Goal: Register for event/course: Sign up to attend an event or enroll in a course

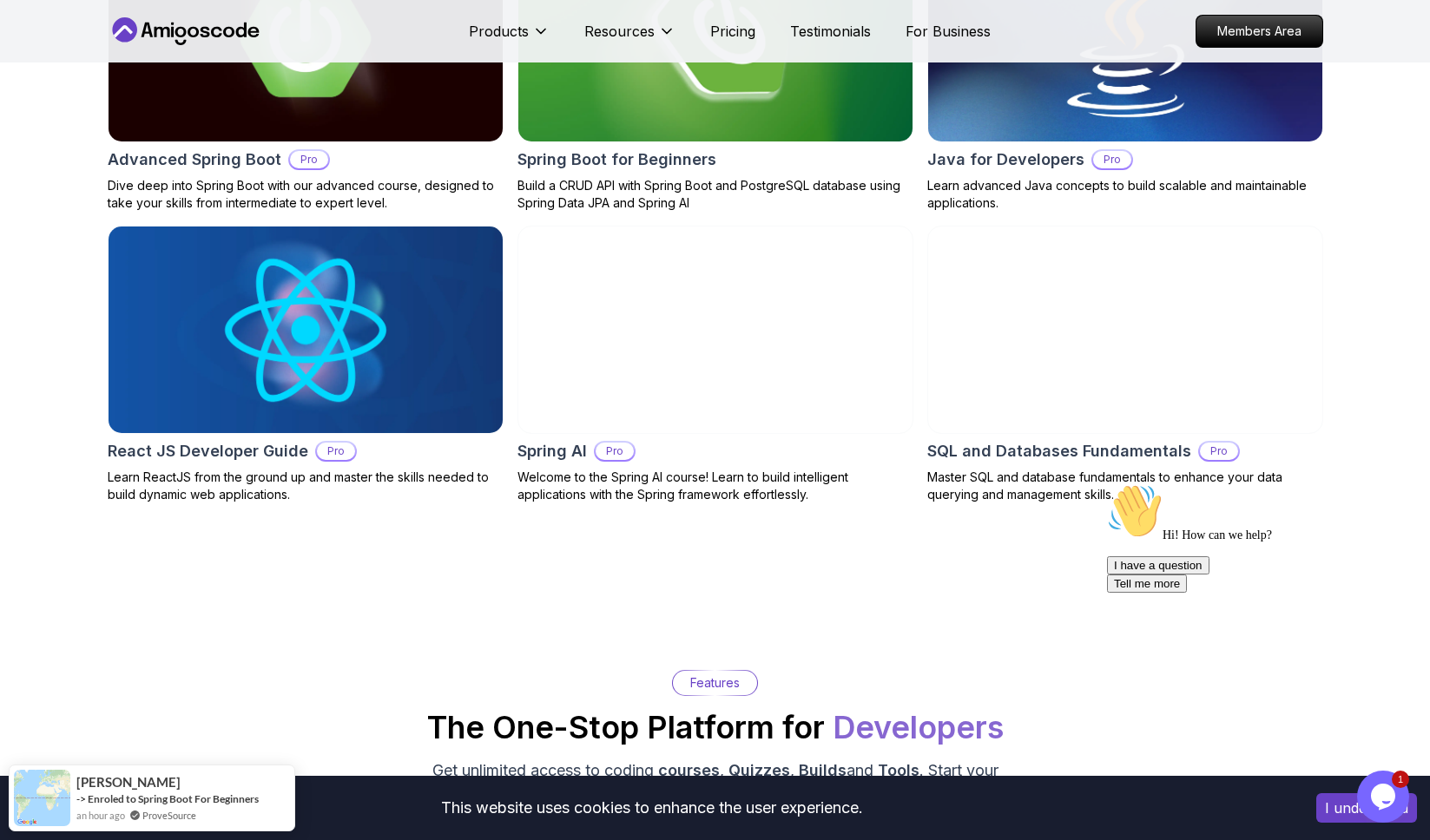
scroll to position [2003, 0]
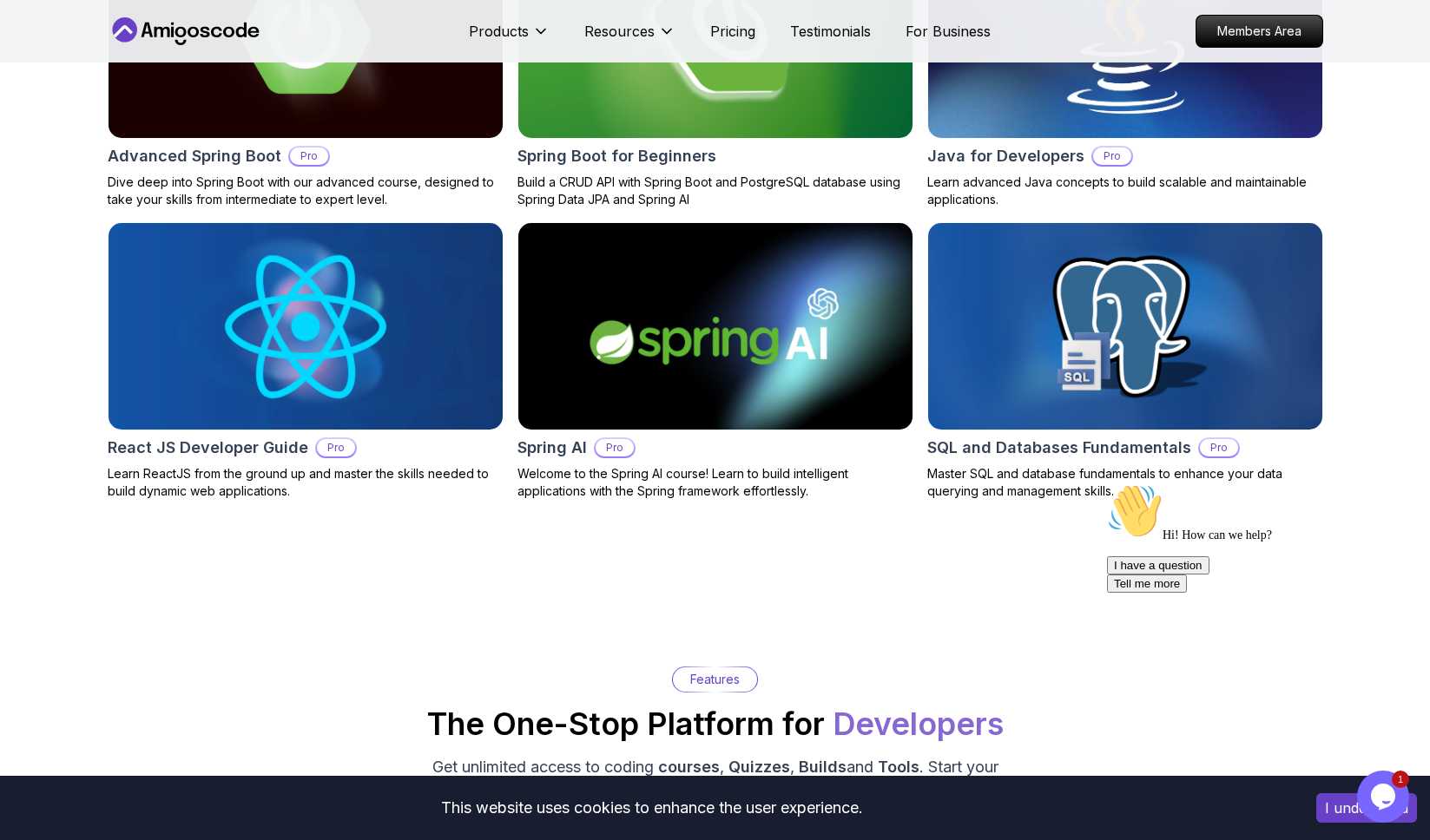
click at [774, 98] on img at bounding box center [715, 34] width 414 height 217
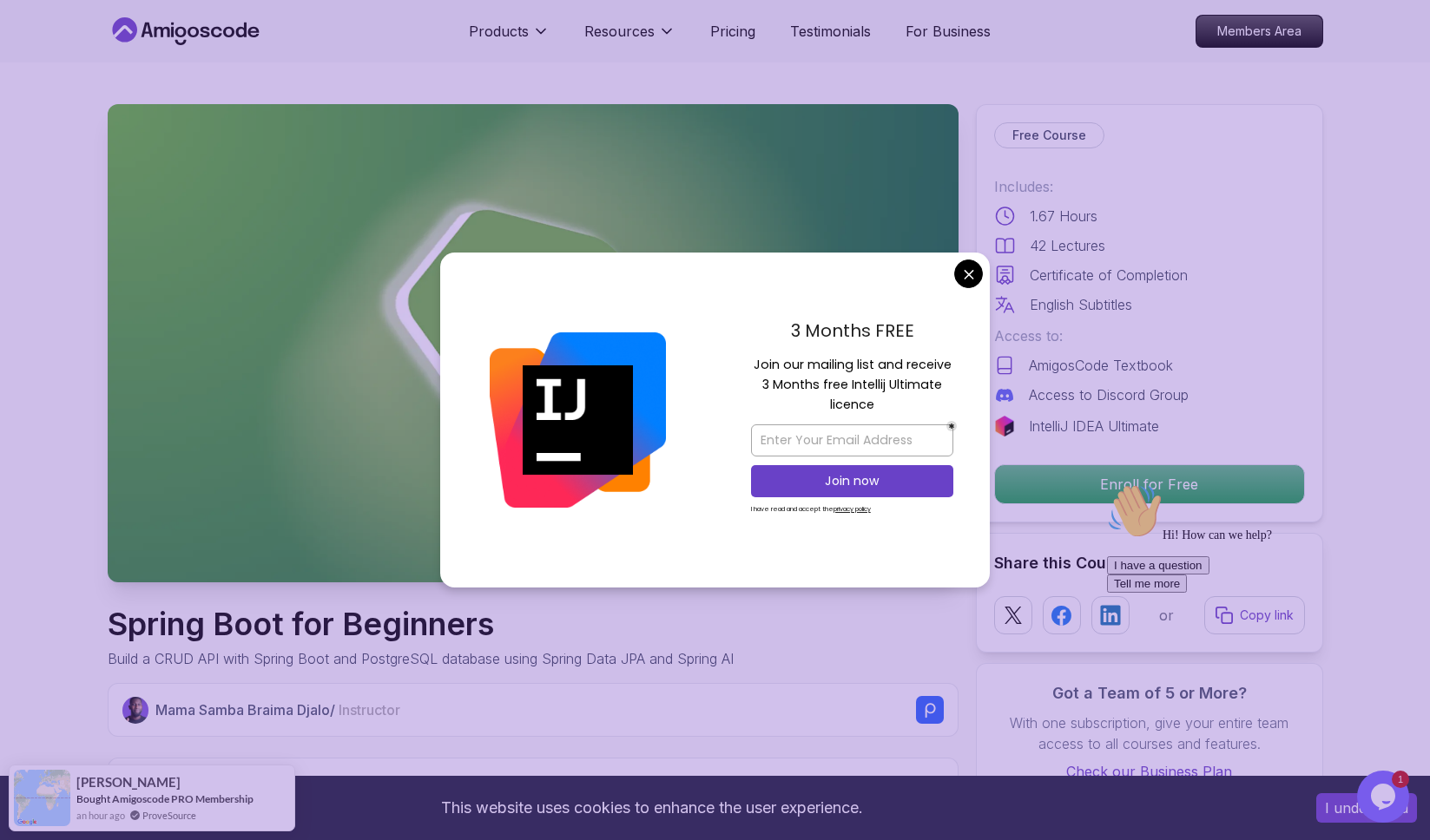
click at [752, 461] on div "Join now" at bounding box center [852, 481] width 202 height 41
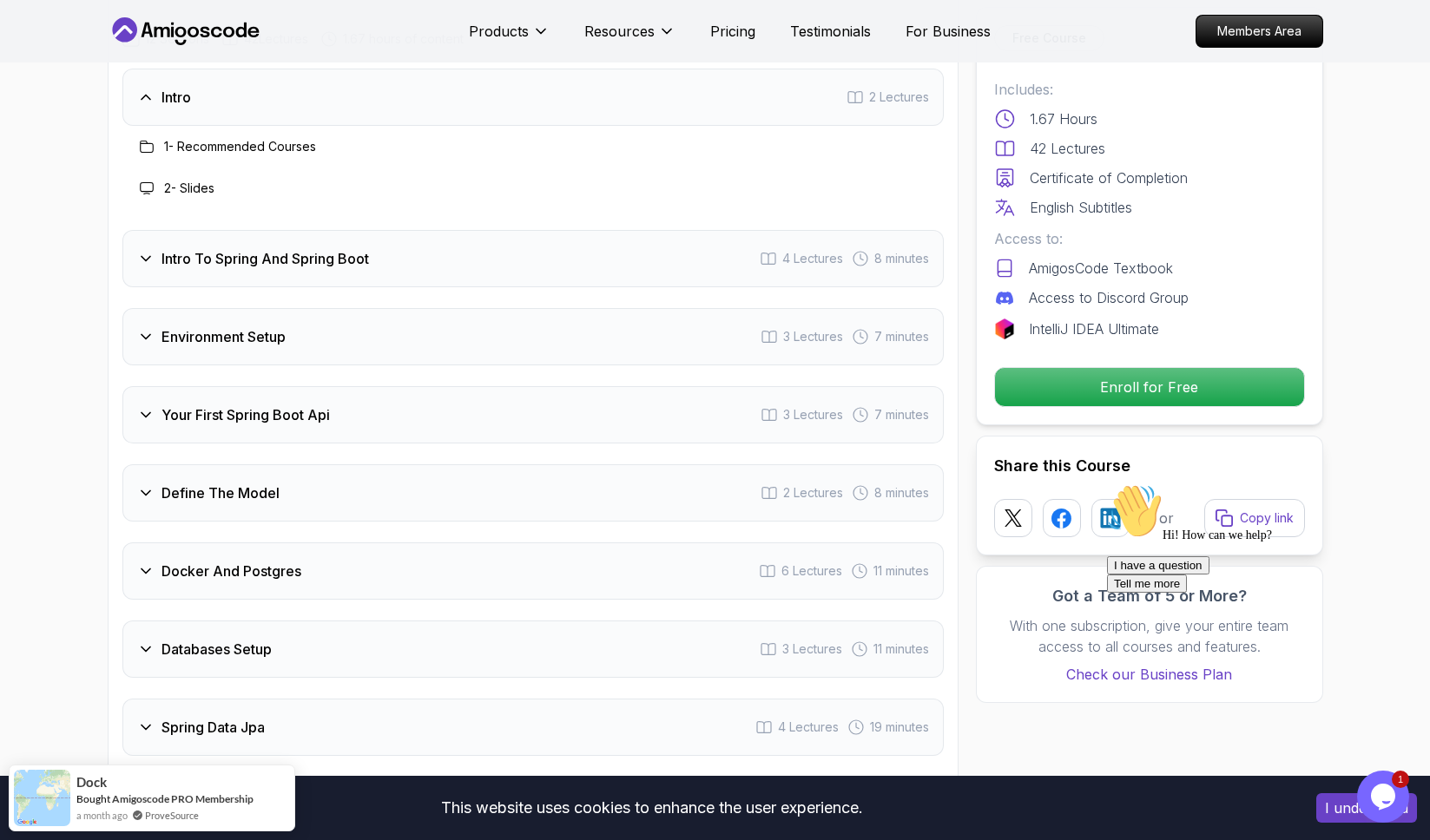
scroll to position [2221, 0]
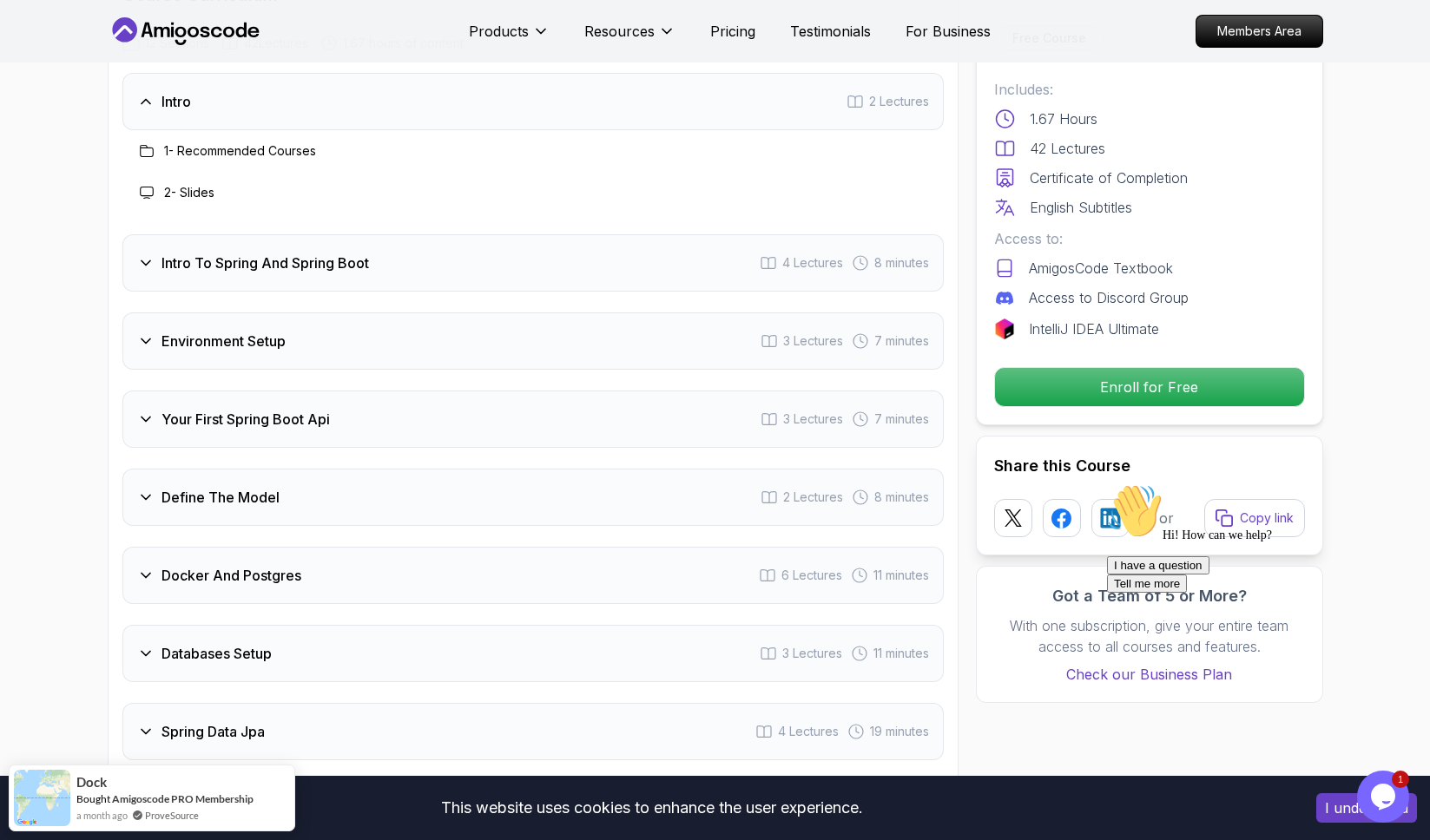
click at [411, 235] on div "Intro To Spring And Spring Boot 4 Lectures 8 minutes" at bounding box center [532, 263] width 822 height 57
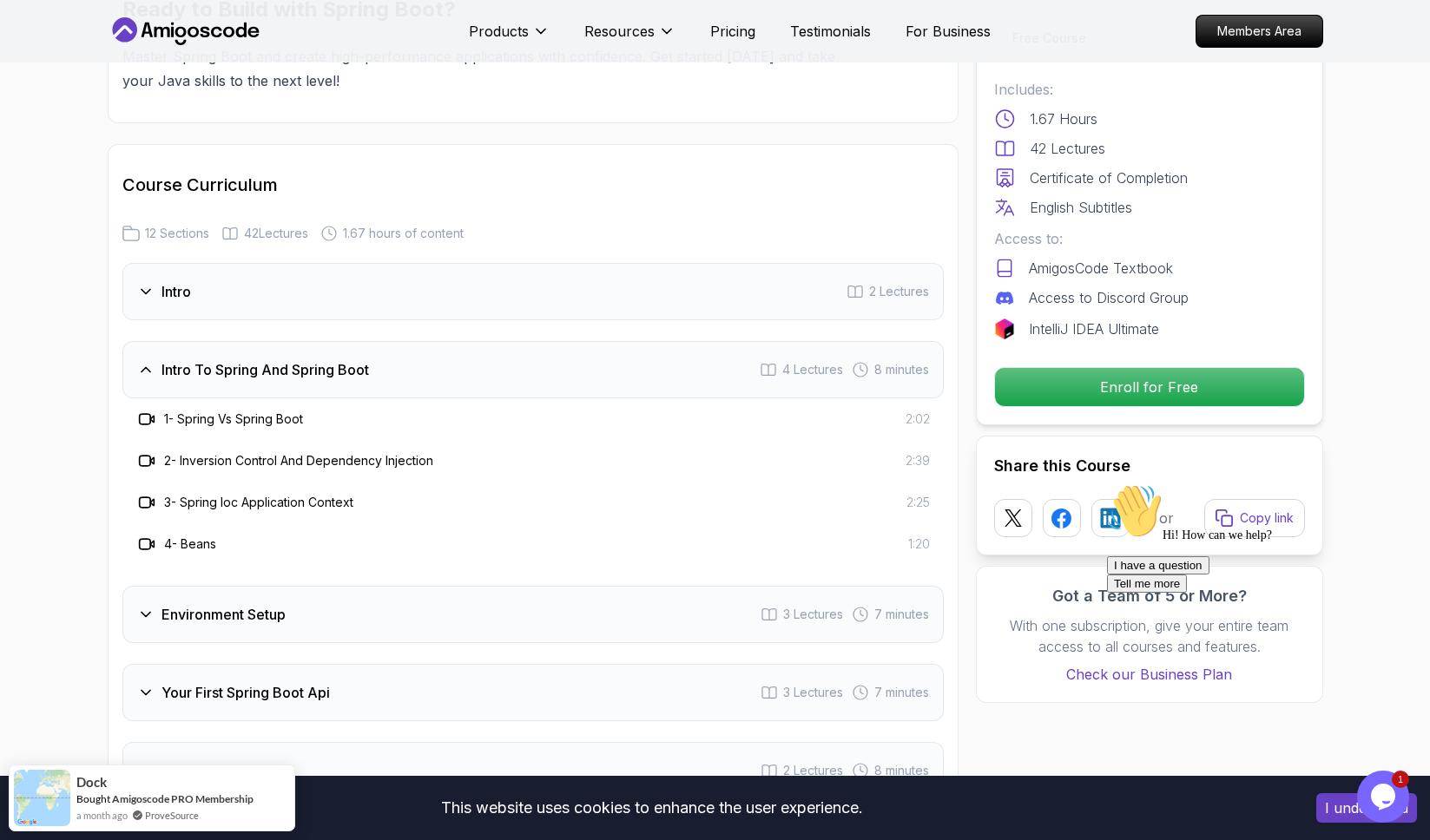
scroll to position [2027, 0]
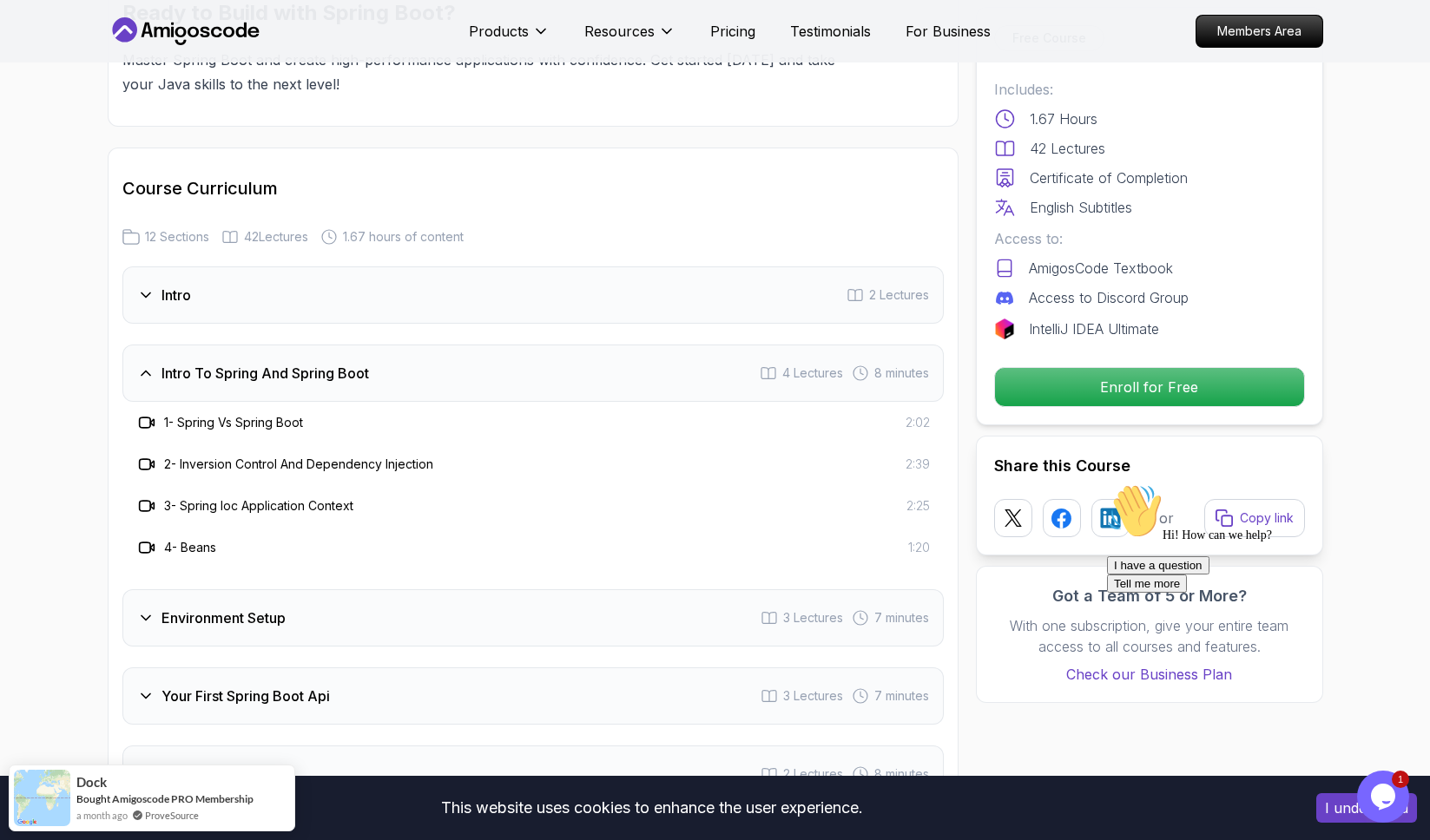
click at [440, 269] on div "Intro 2 Lectures" at bounding box center [532, 295] width 822 height 57
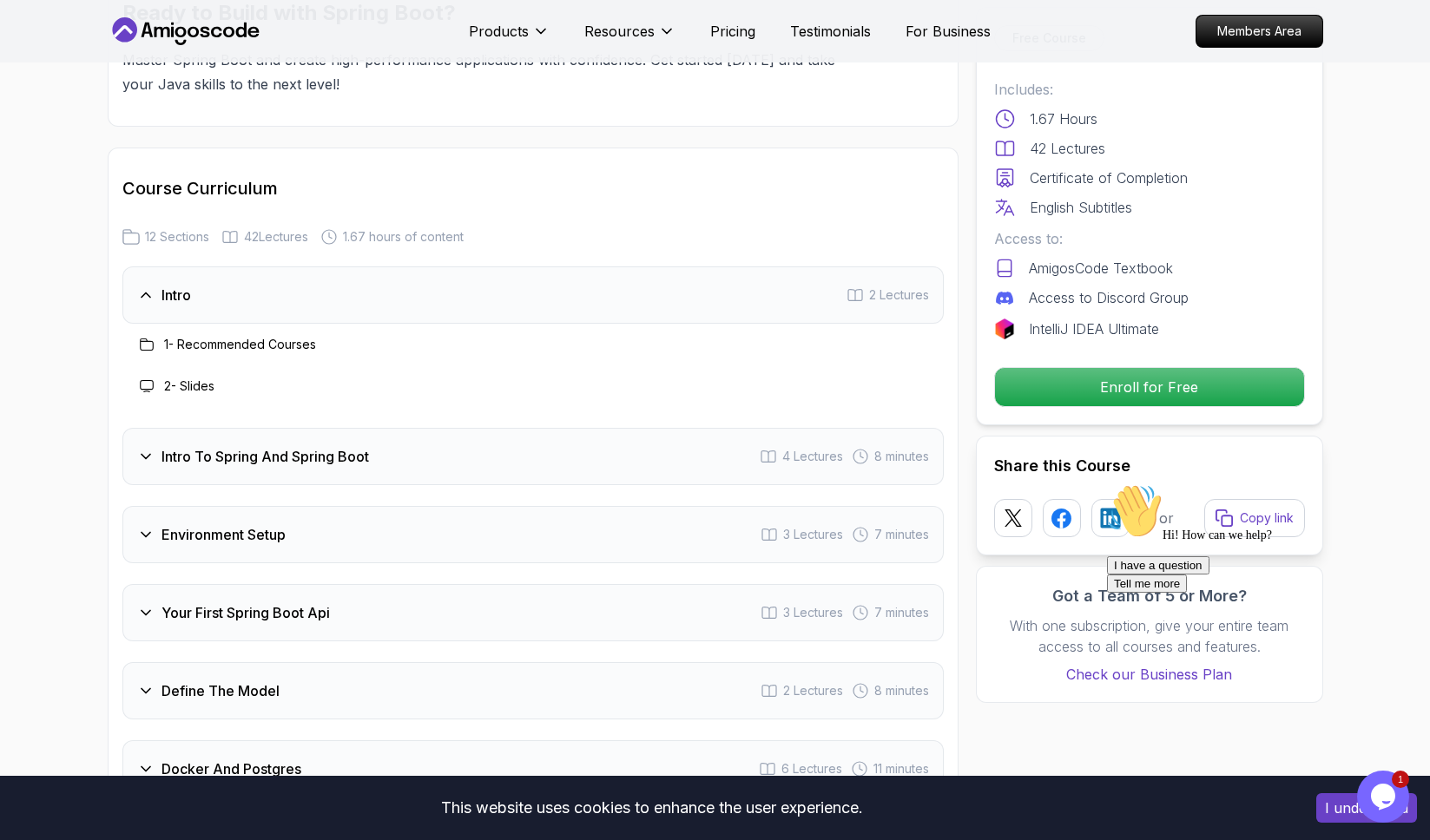
click at [303, 336] on h3 "1 - Recommended Courses" at bounding box center [240, 345] width 152 height 18
click at [261, 336] on h3 "1 - Recommended Courses" at bounding box center [240, 345] width 152 height 18
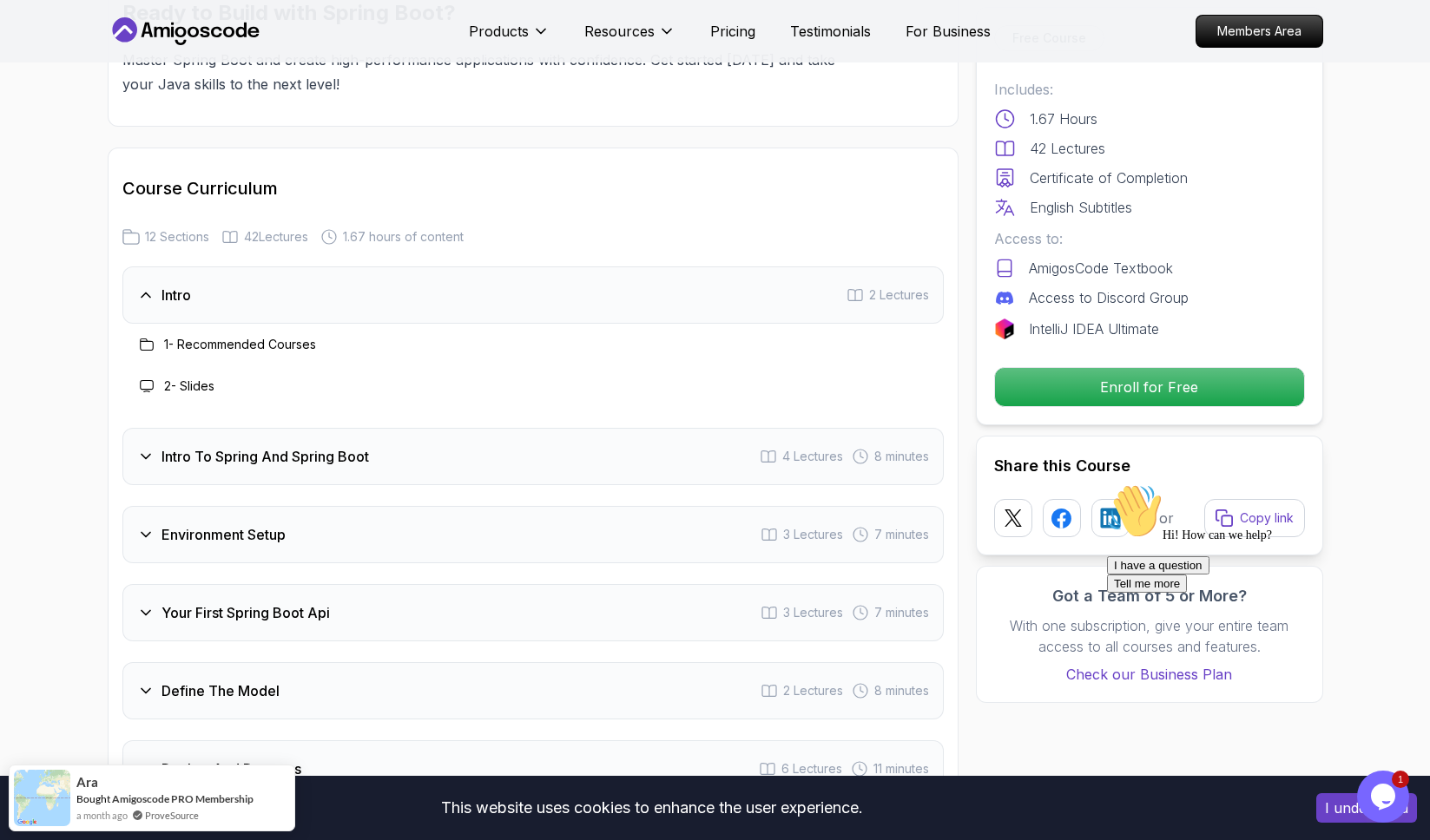
click at [144, 337] on icon at bounding box center [146, 344] width 14 height 14
click at [192, 336] on h3 "1 - Recommended Courses" at bounding box center [240, 345] width 152 height 18
click at [209, 336] on h3 "1 - Recommended Courses" at bounding box center [240, 345] width 152 height 18
click at [153, 337] on icon at bounding box center [146, 344] width 14 height 14
click at [148, 339] on icon at bounding box center [146, 345] width 13 height 11
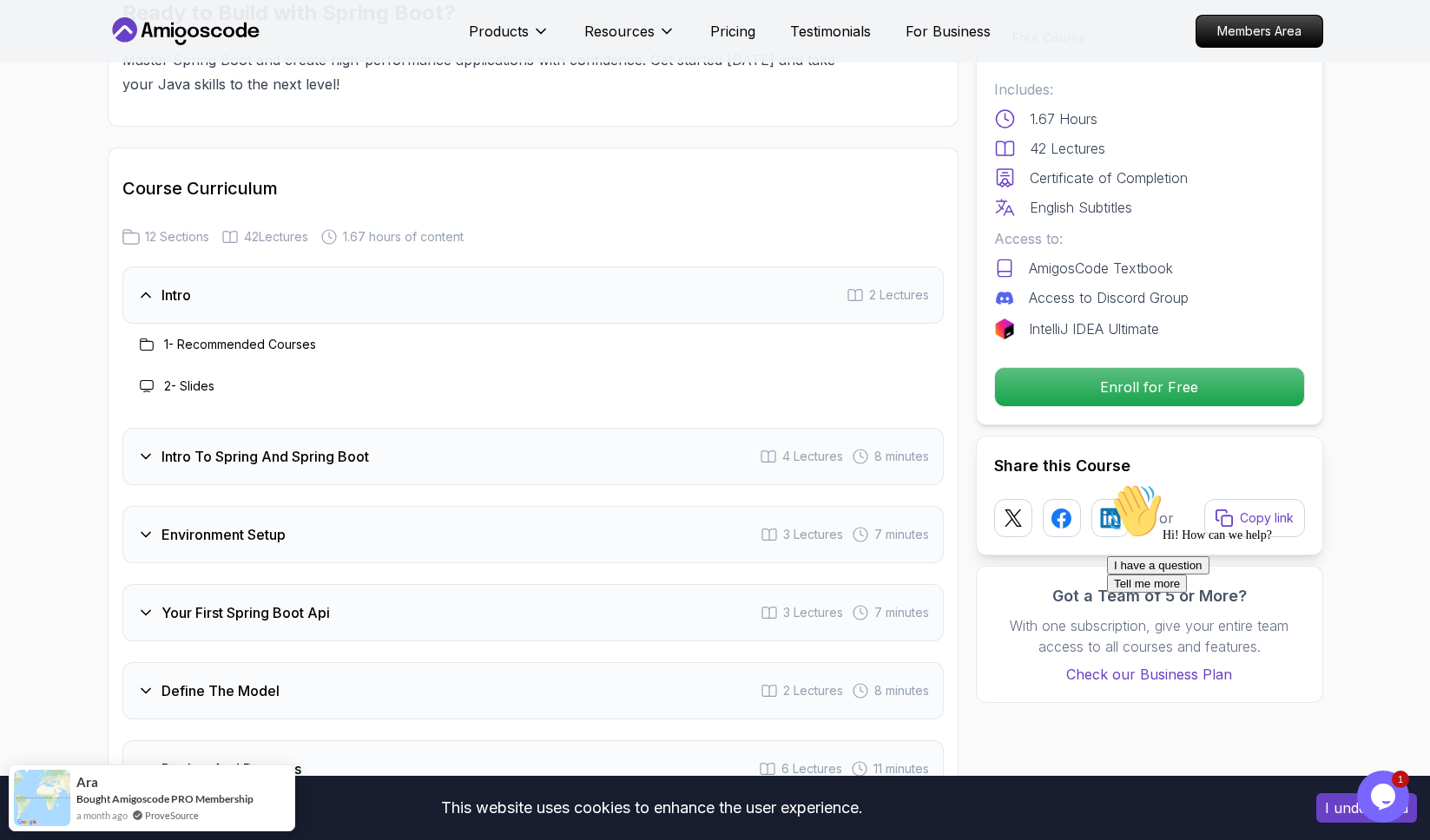
click at [264, 336] on h3 "1 - Recommended Courses" at bounding box center [240, 345] width 152 height 18
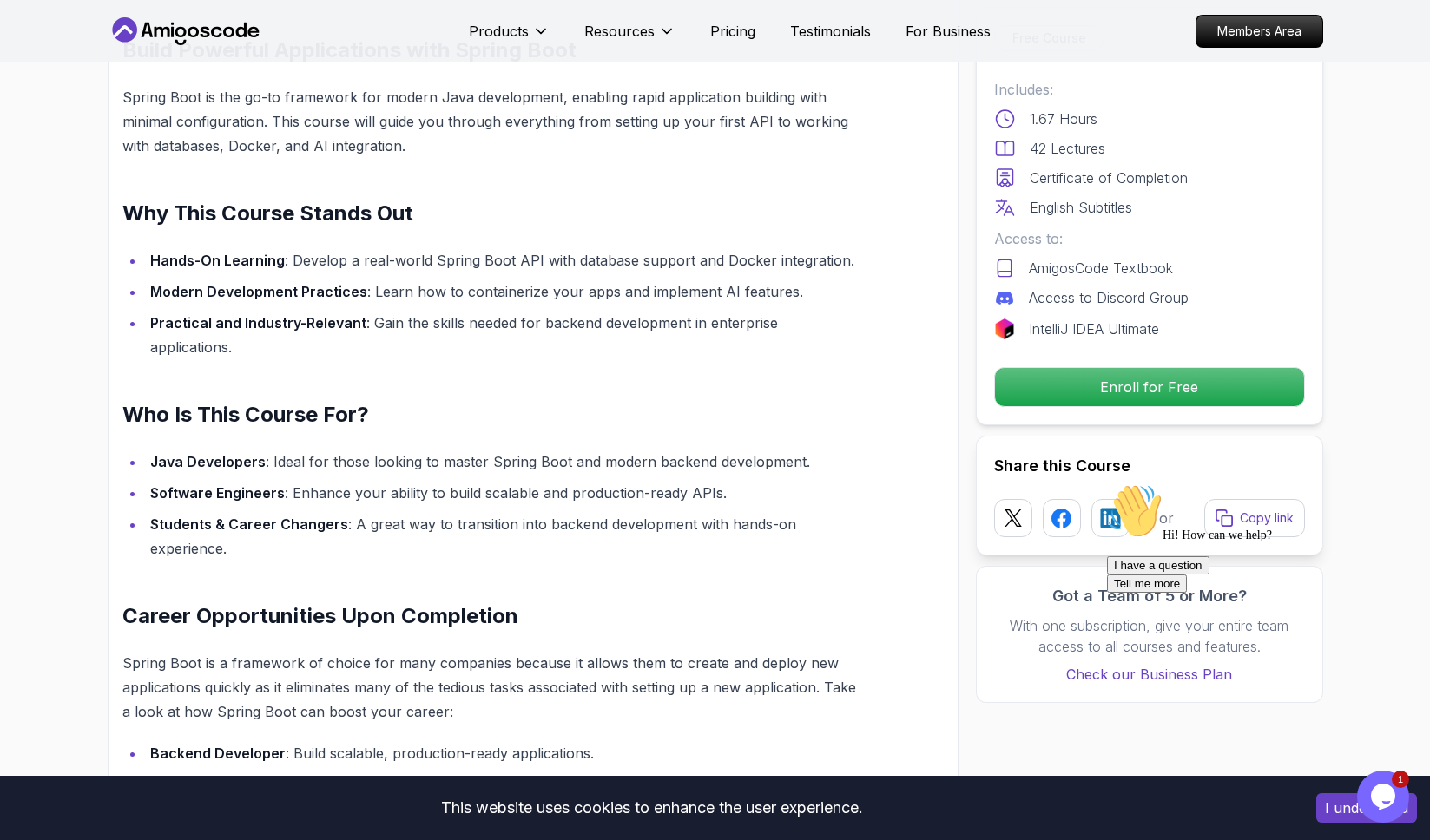
scroll to position [1160, 0]
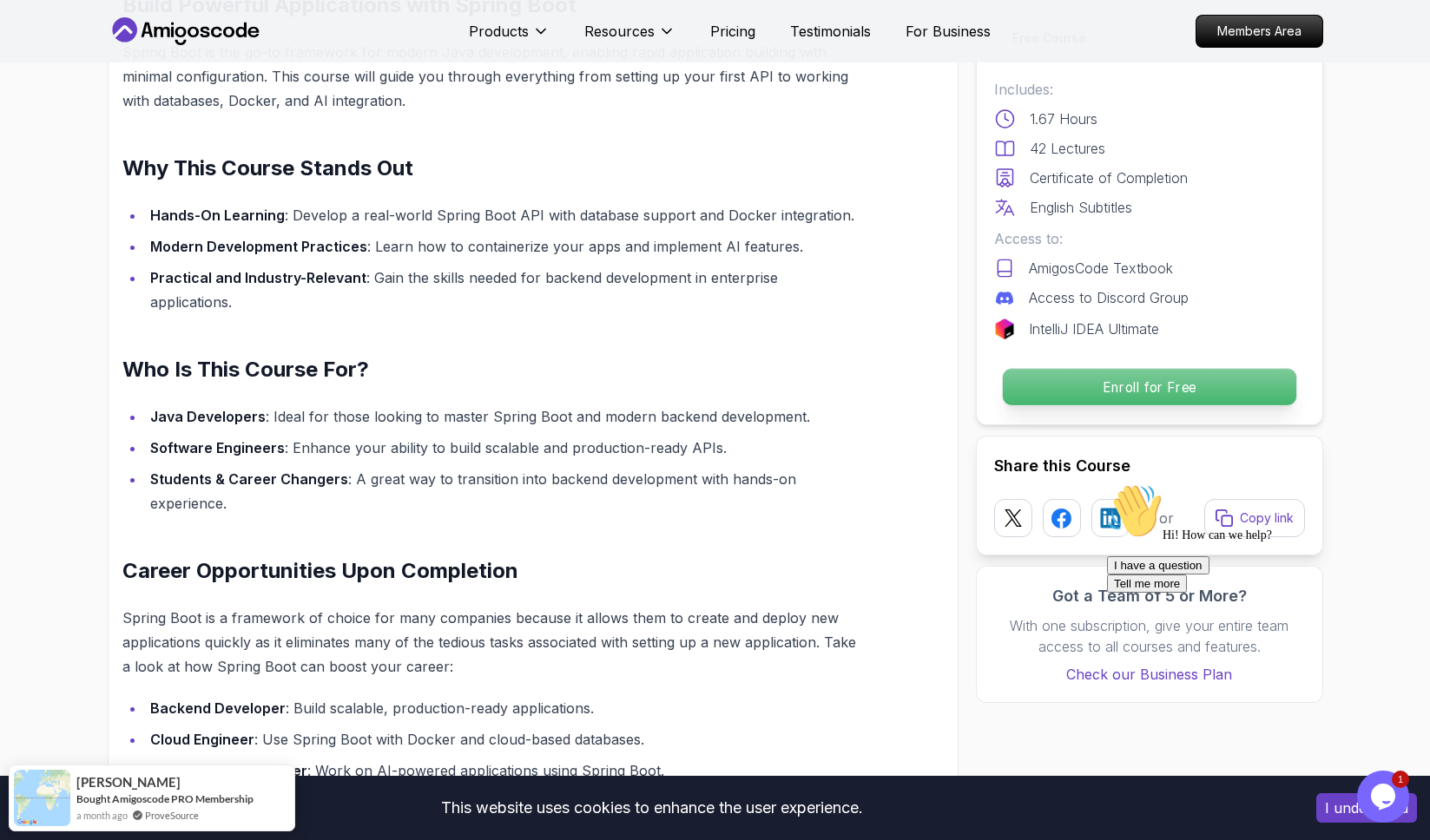
click at [1106, 388] on p "Enroll for Free" at bounding box center [1149, 386] width 294 height 36
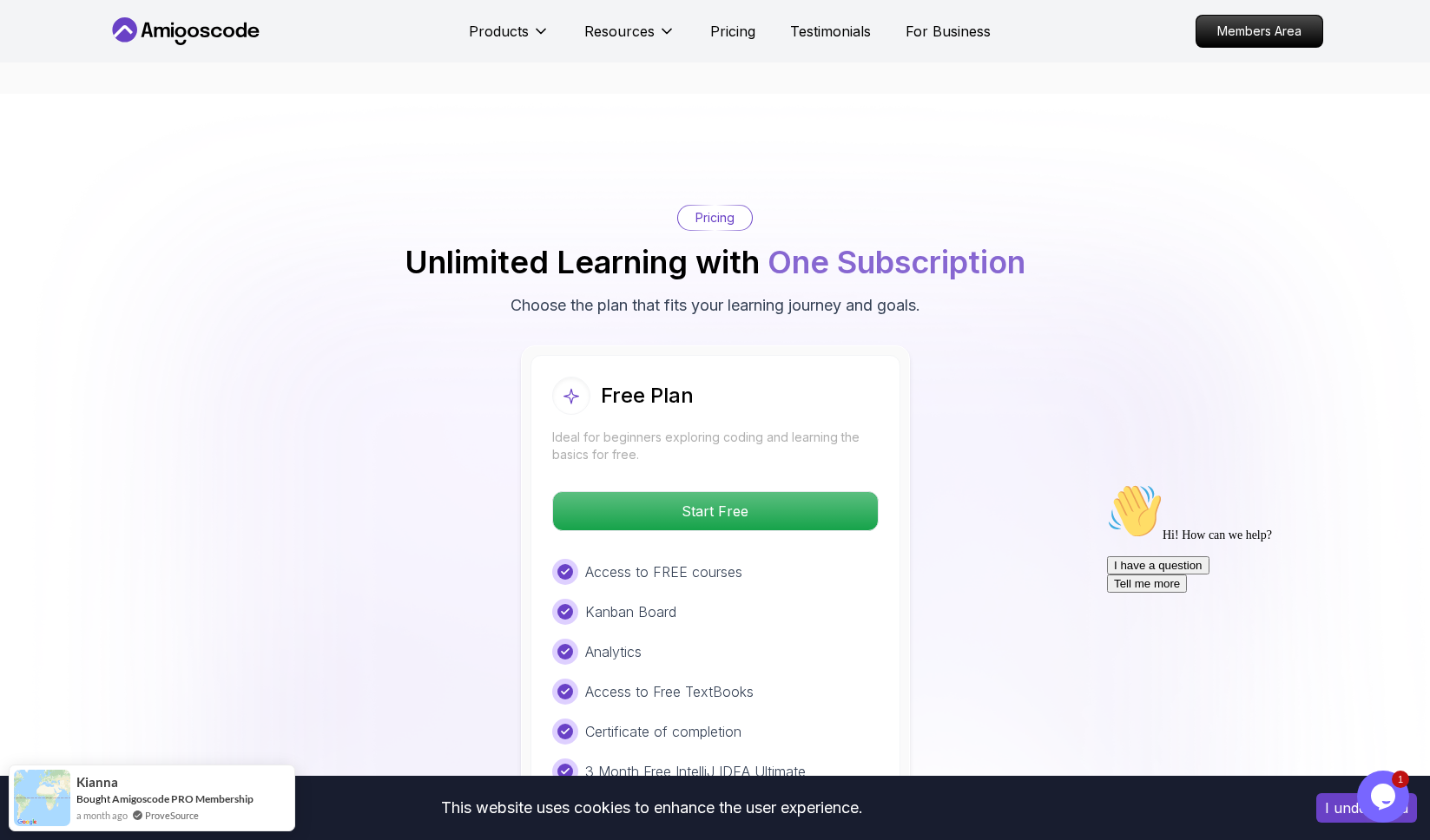
scroll to position [3331, 0]
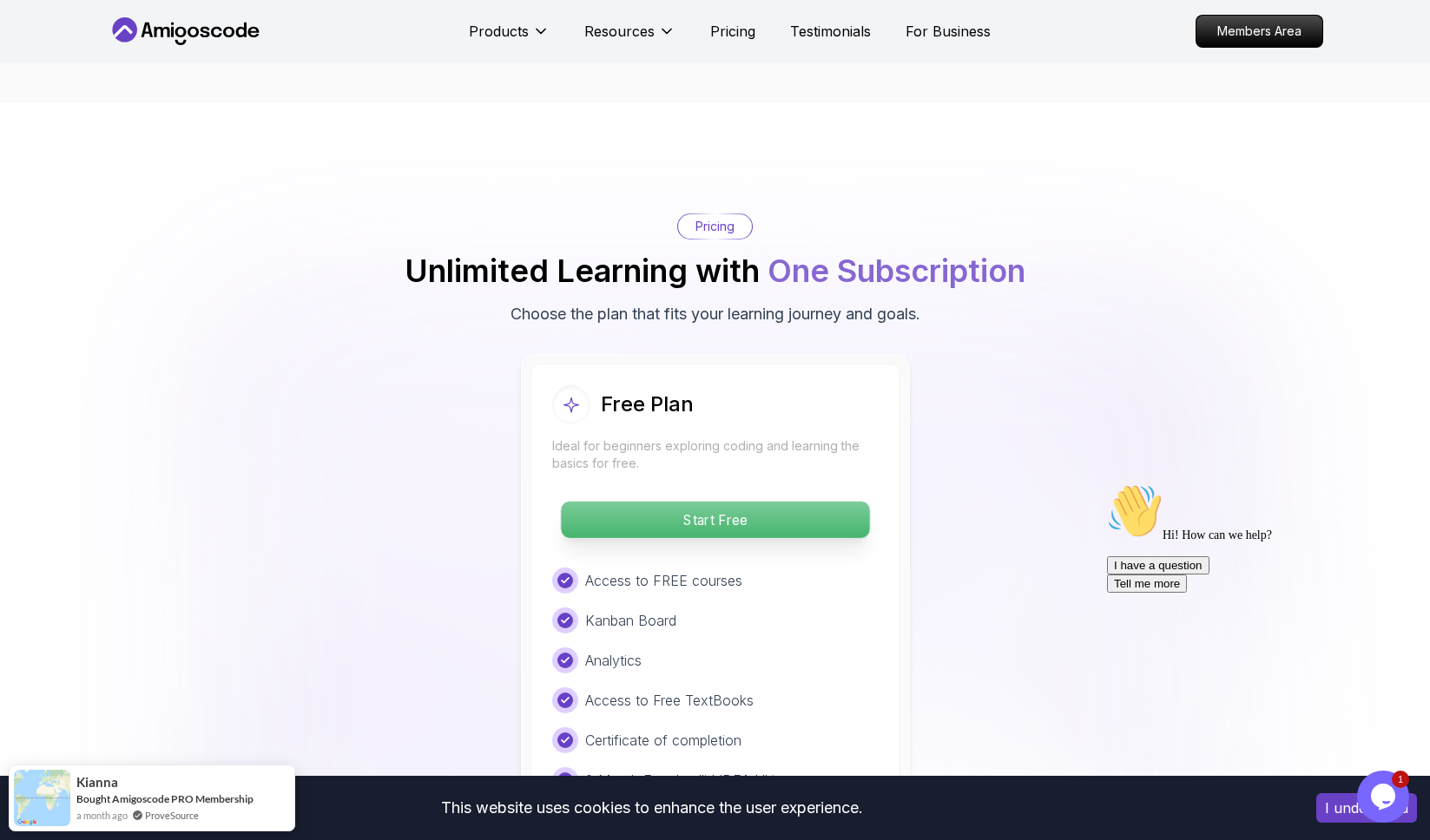
click at [838, 502] on p "Start Free" at bounding box center [715, 519] width 309 height 36
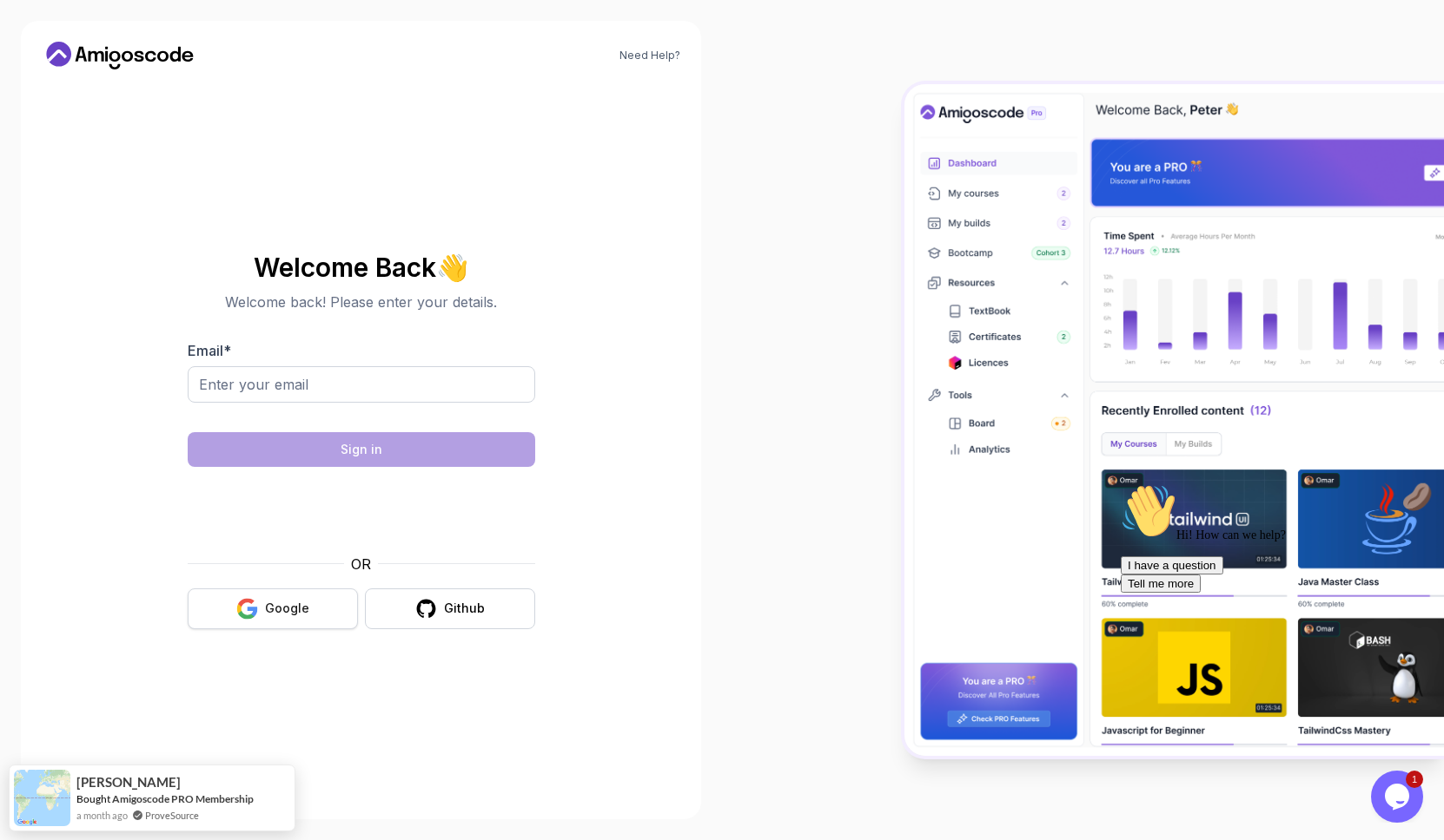
click at [302, 623] on button "Google" at bounding box center [273, 609] width 170 height 41
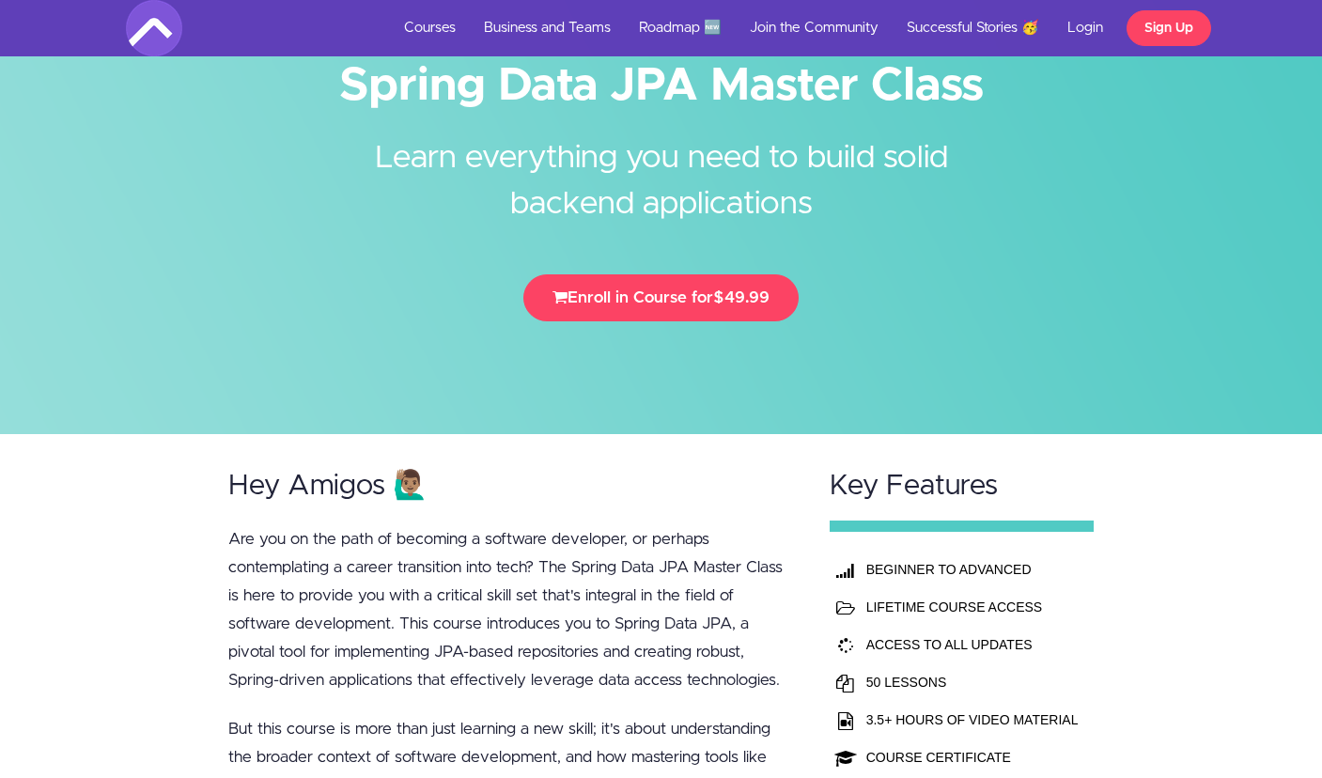
scroll to position [99, 0]
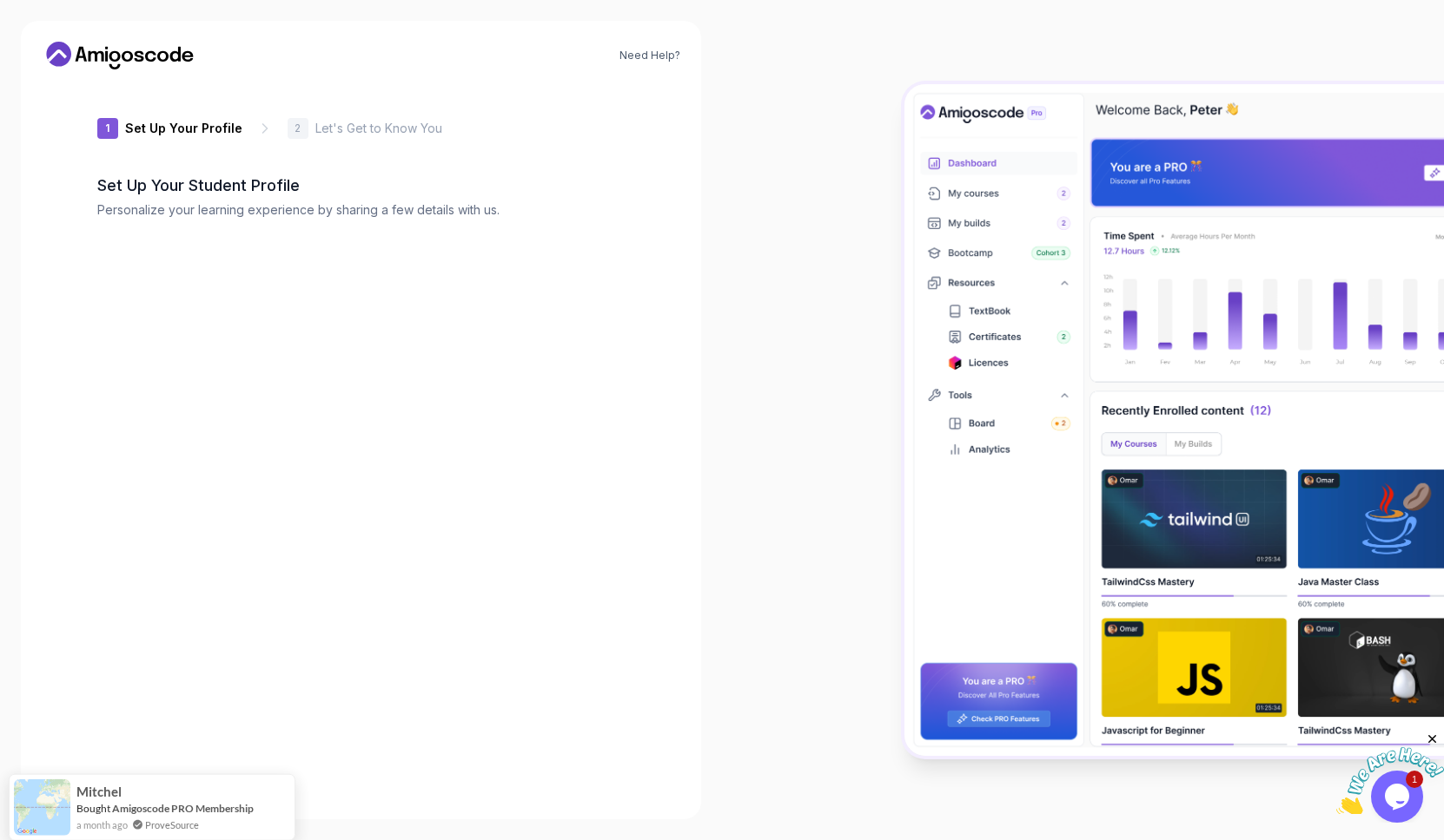
type input "noblestagd9d40"
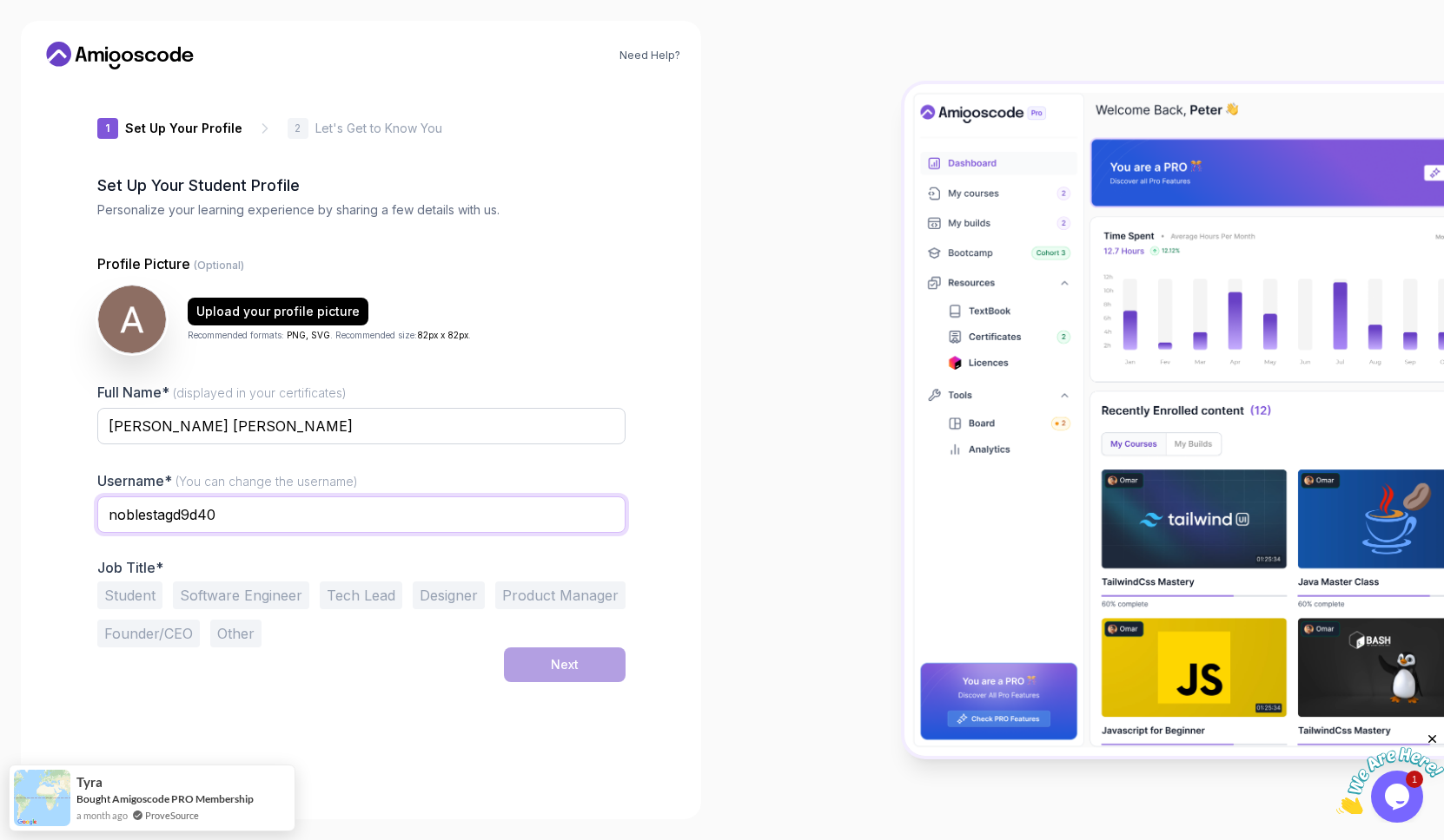
click at [261, 522] on input "noblestagd9d40" at bounding box center [361, 514] width 528 height 36
click at [144, 600] on button "Student" at bounding box center [129, 595] width 65 height 28
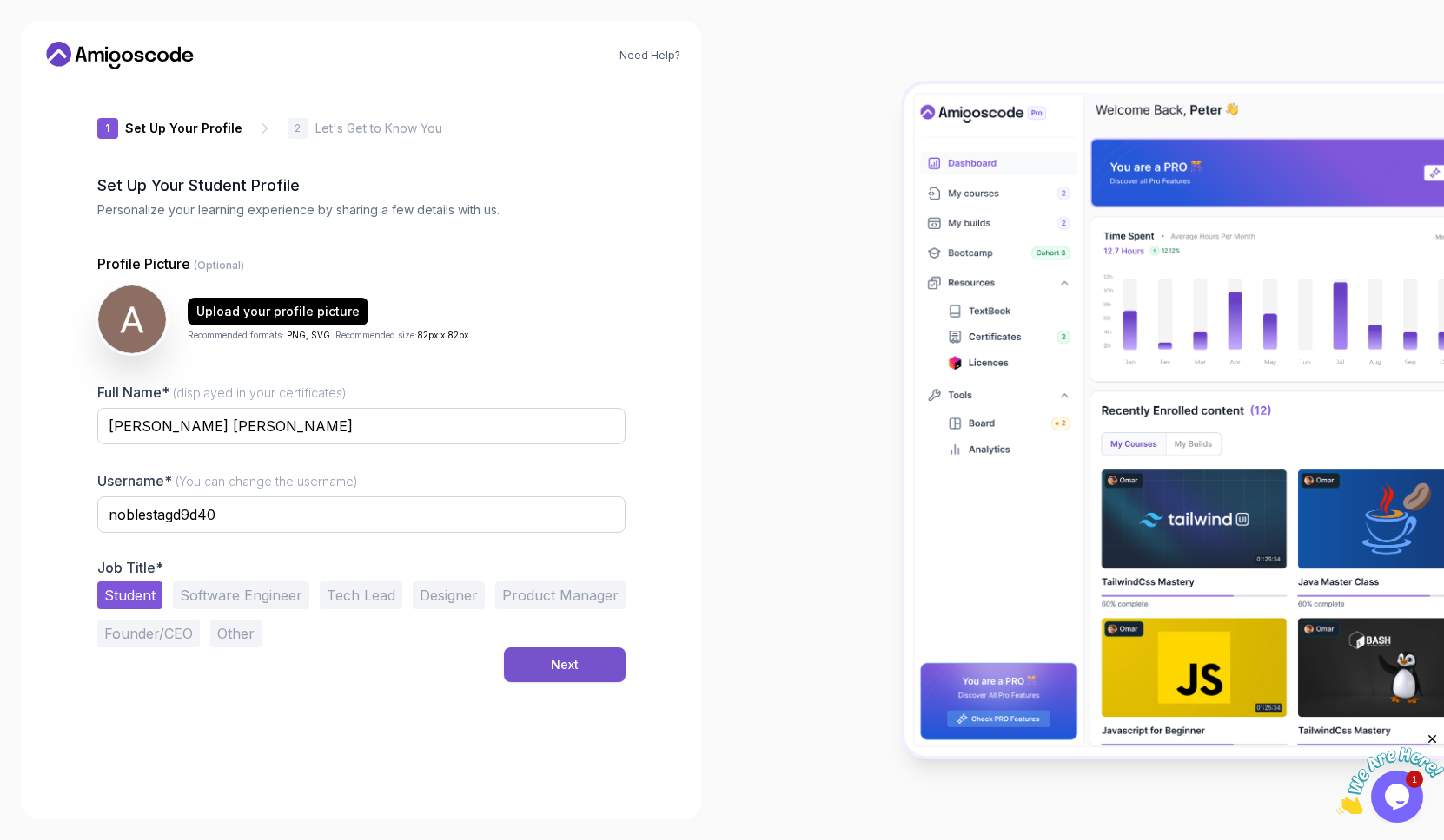
click at [598, 666] on button "Next" at bounding box center [565, 665] width 122 height 35
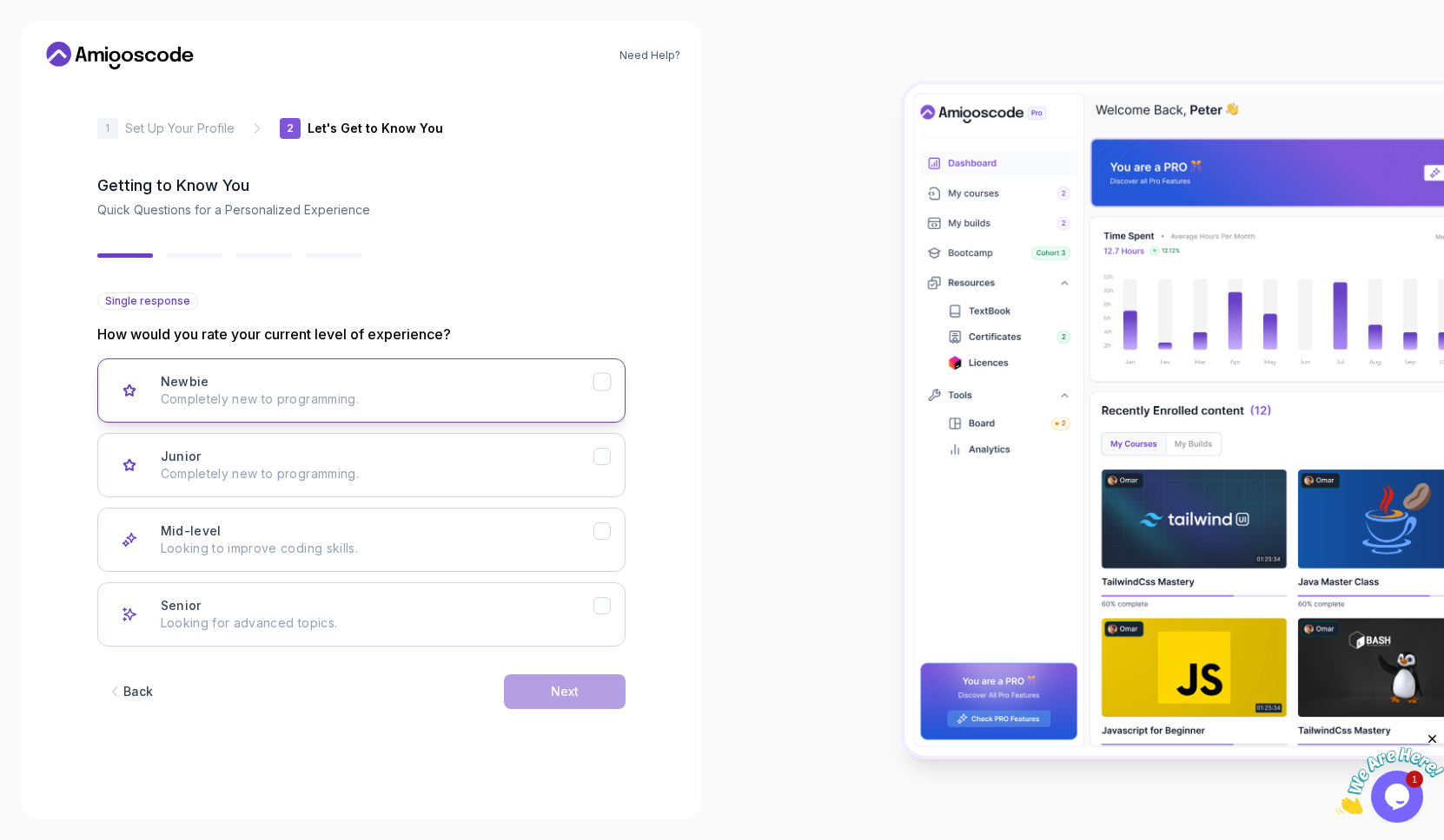
click at [499, 397] on p "Completely new to programming." at bounding box center [377, 399] width 433 height 18
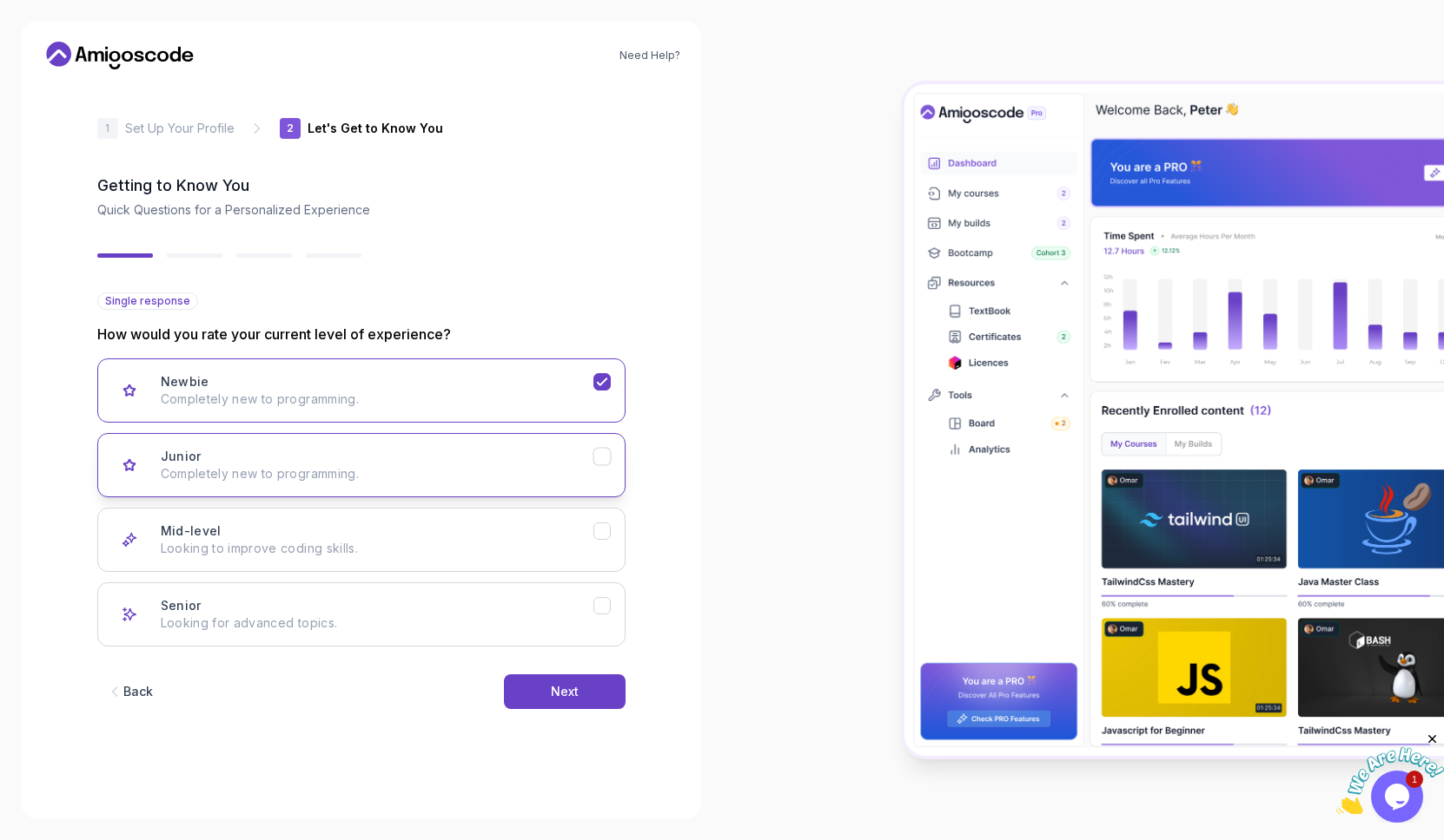
click at [421, 472] on p "Completely new to programming." at bounding box center [377, 474] width 433 height 18
click at [520, 402] on p "Completely new to programming." at bounding box center [377, 399] width 433 height 18
click at [563, 689] on div "Next" at bounding box center [565, 691] width 28 height 18
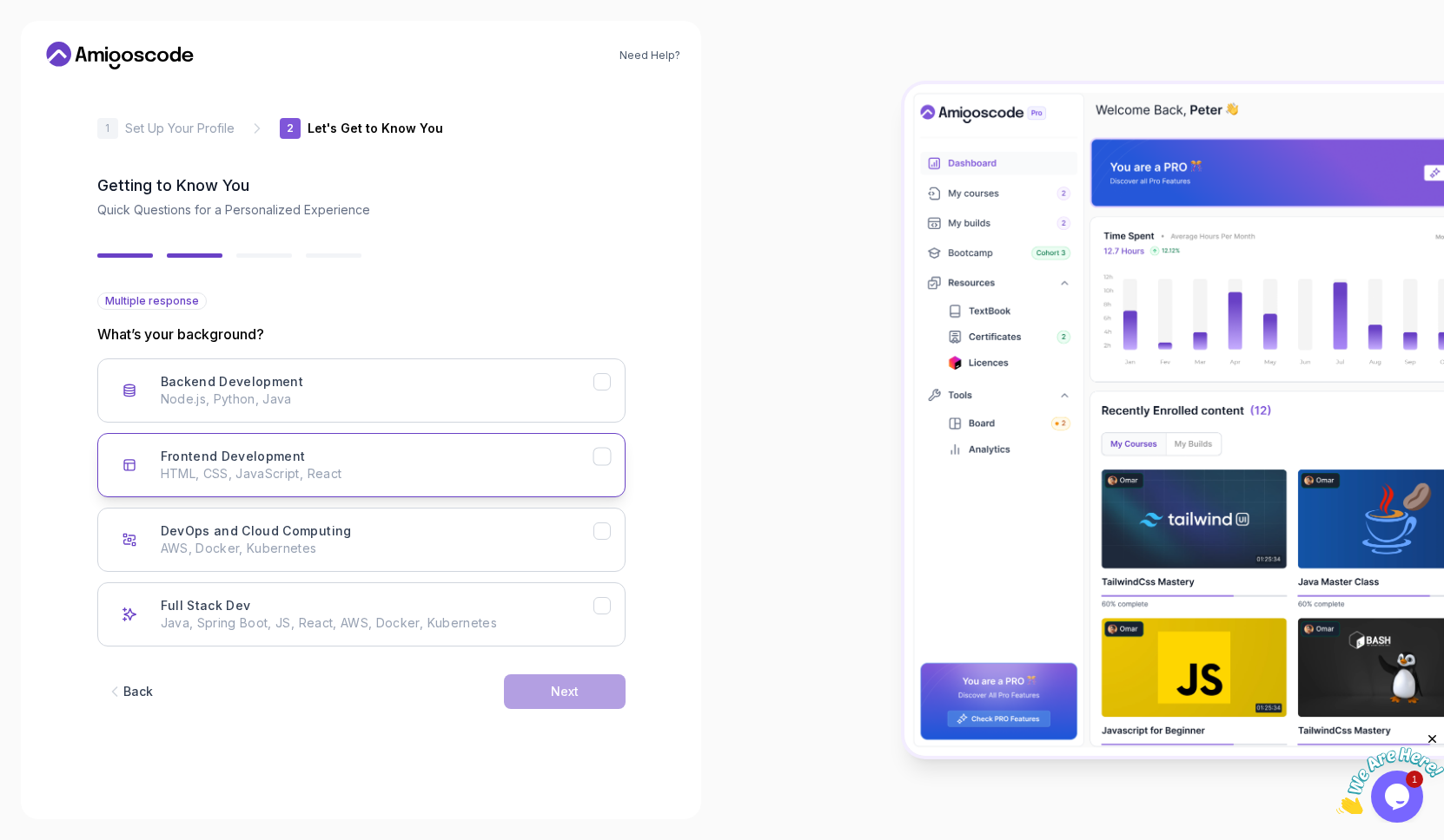
click at [458, 468] on p "HTML, CSS, JavaScript, React" at bounding box center [377, 474] width 433 height 18
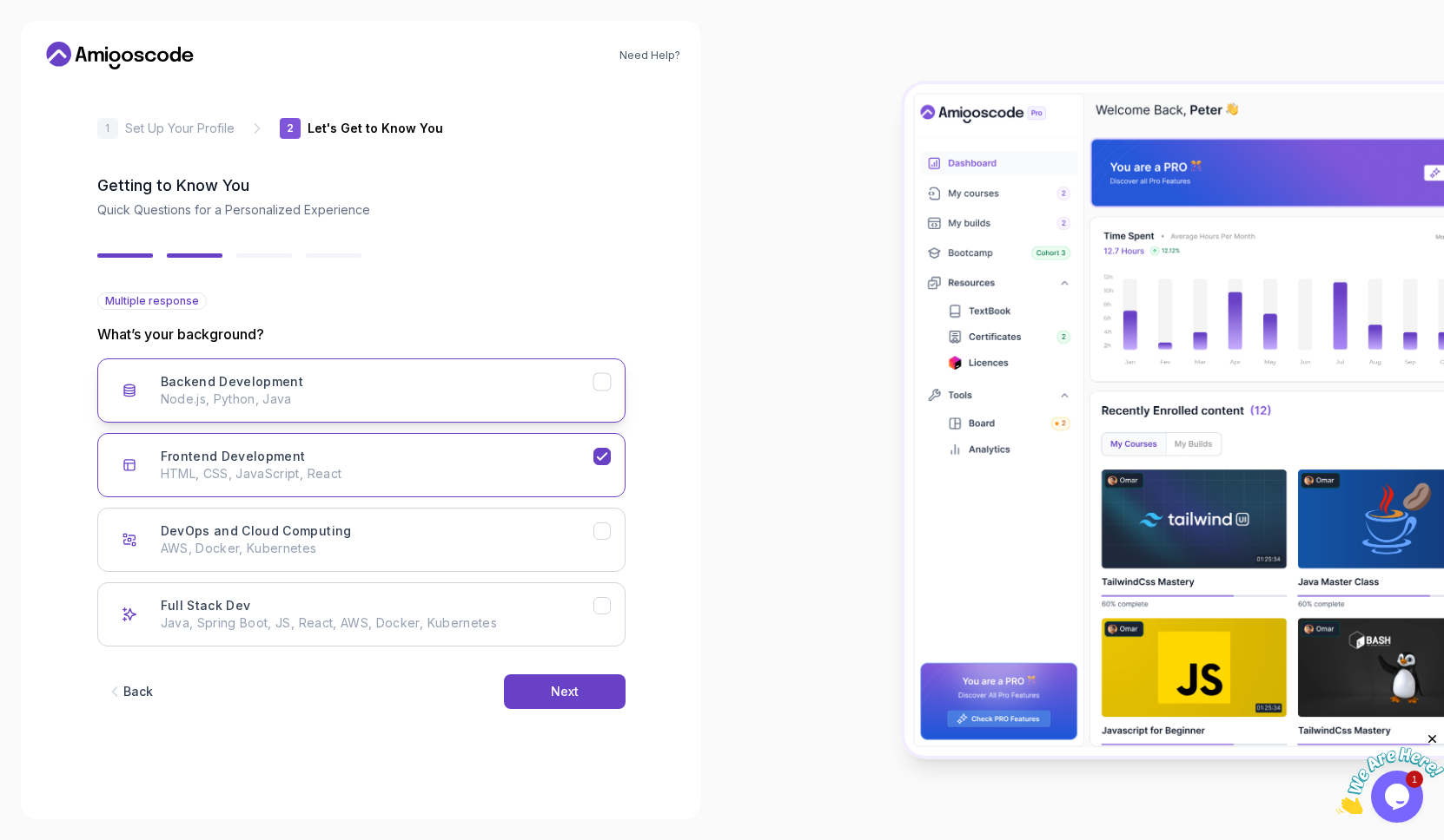
click at [490, 379] on div "Backend Development Node.js, Python, Java" at bounding box center [377, 391] width 433 height 35
click at [563, 688] on div "Next" at bounding box center [565, 691] width 28 height 18
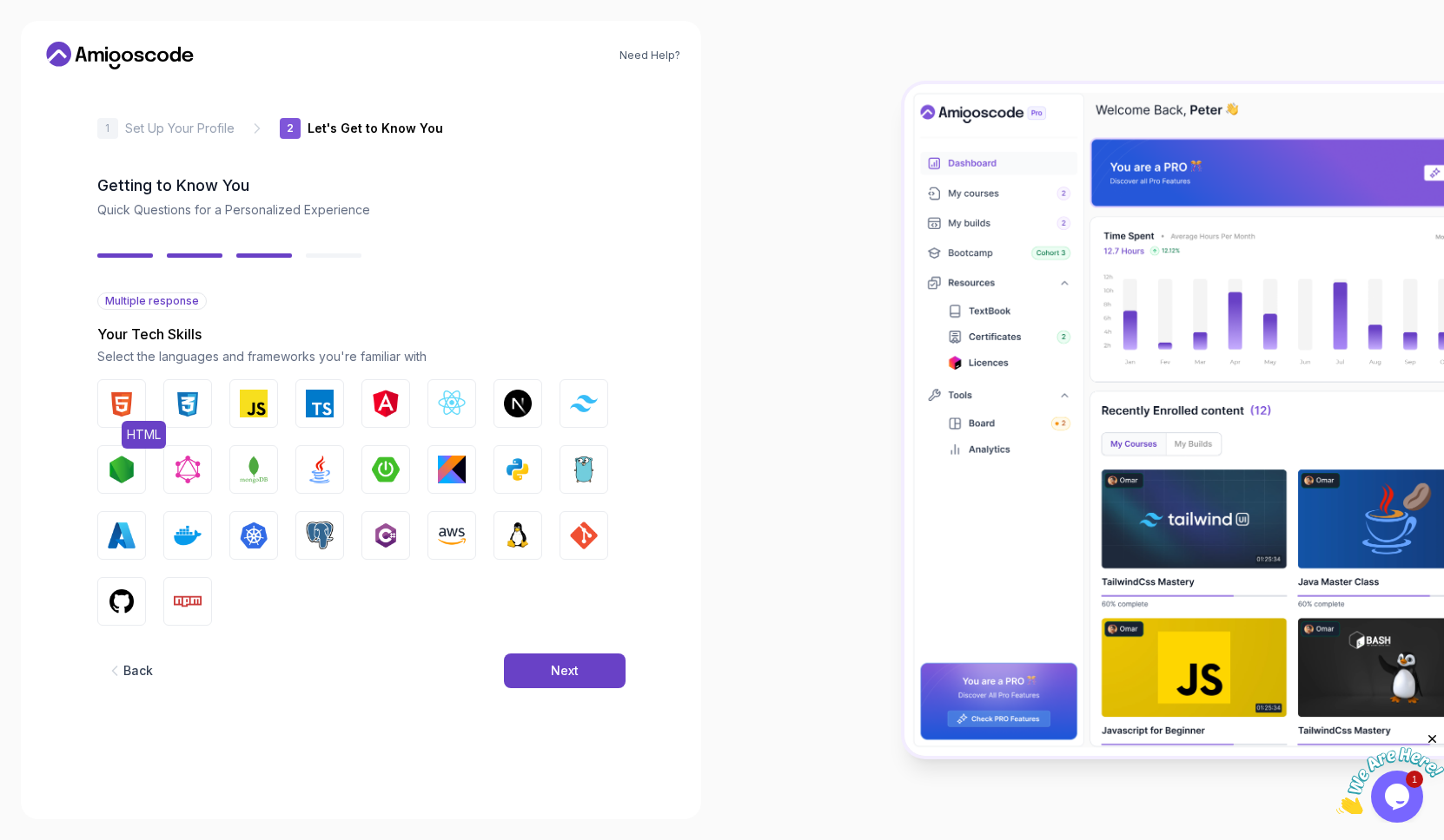
click at [126, 409] on img "button" at bounding box center [122, 404] width 28 height 28
click at [199, 416] on img "button" at bounding box center [188, 404] width 28 height 28
click at [243, 417] on img "button" at bounding box center [253, 404] width 28 height 28
click at [312, 468] on img "button" at bounding box center [320, 469] width 28 height 28
click at [177, 528] on img "button" at bounding box center [188, 536] width 28 height 28
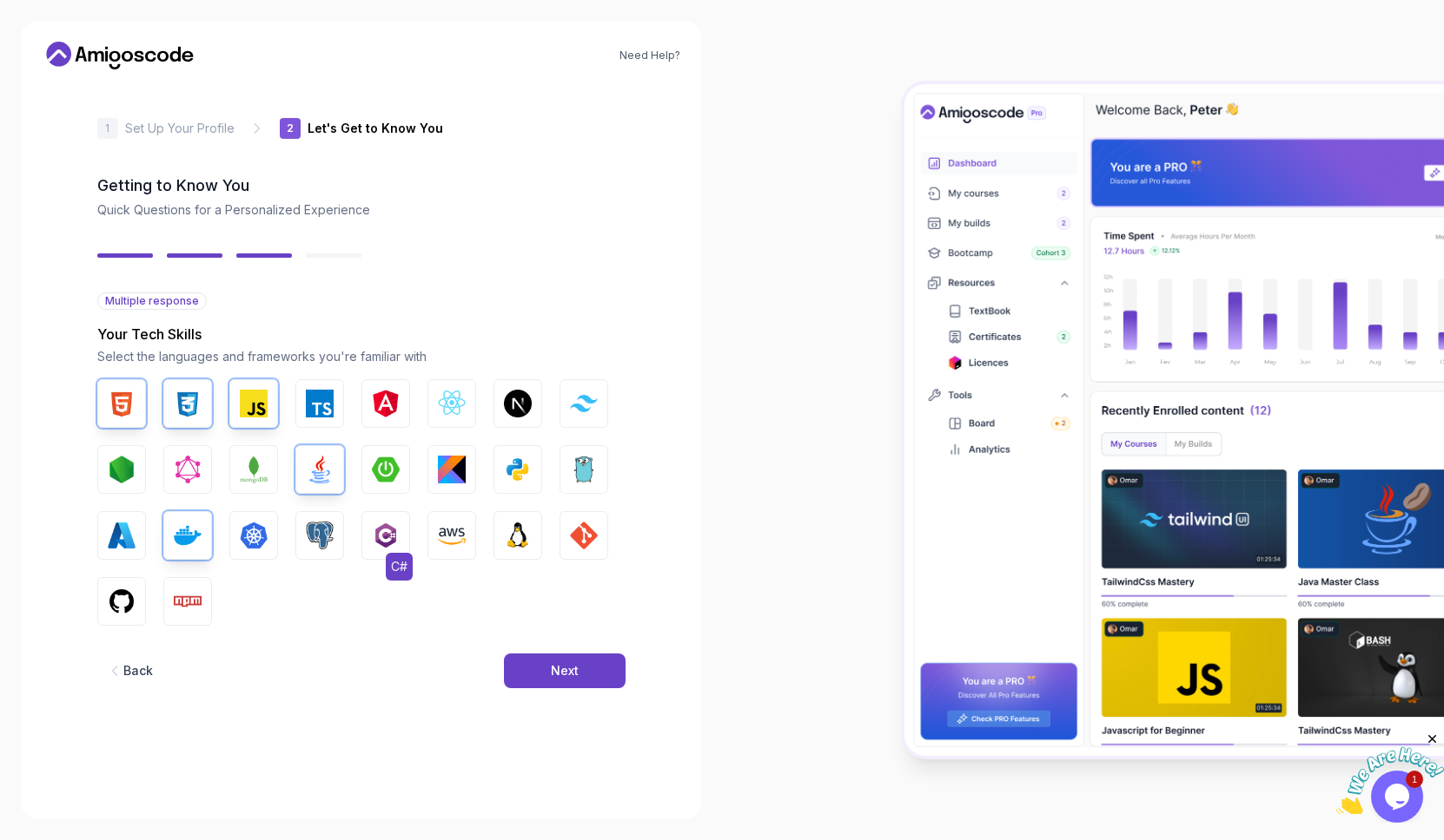
click at [388, 549] on img "button" at bounding box center [385, 536] width 28 height 28
click at [560, 547] on button "GIT" at bounding box center [583, 535] width 49 height 49
click at [130, 610] on img "button" at bounding box center [122, 602] width 28 height 28
click at [571, 664] on div "Next" at bounding box center [565, 671] width 28 height 18
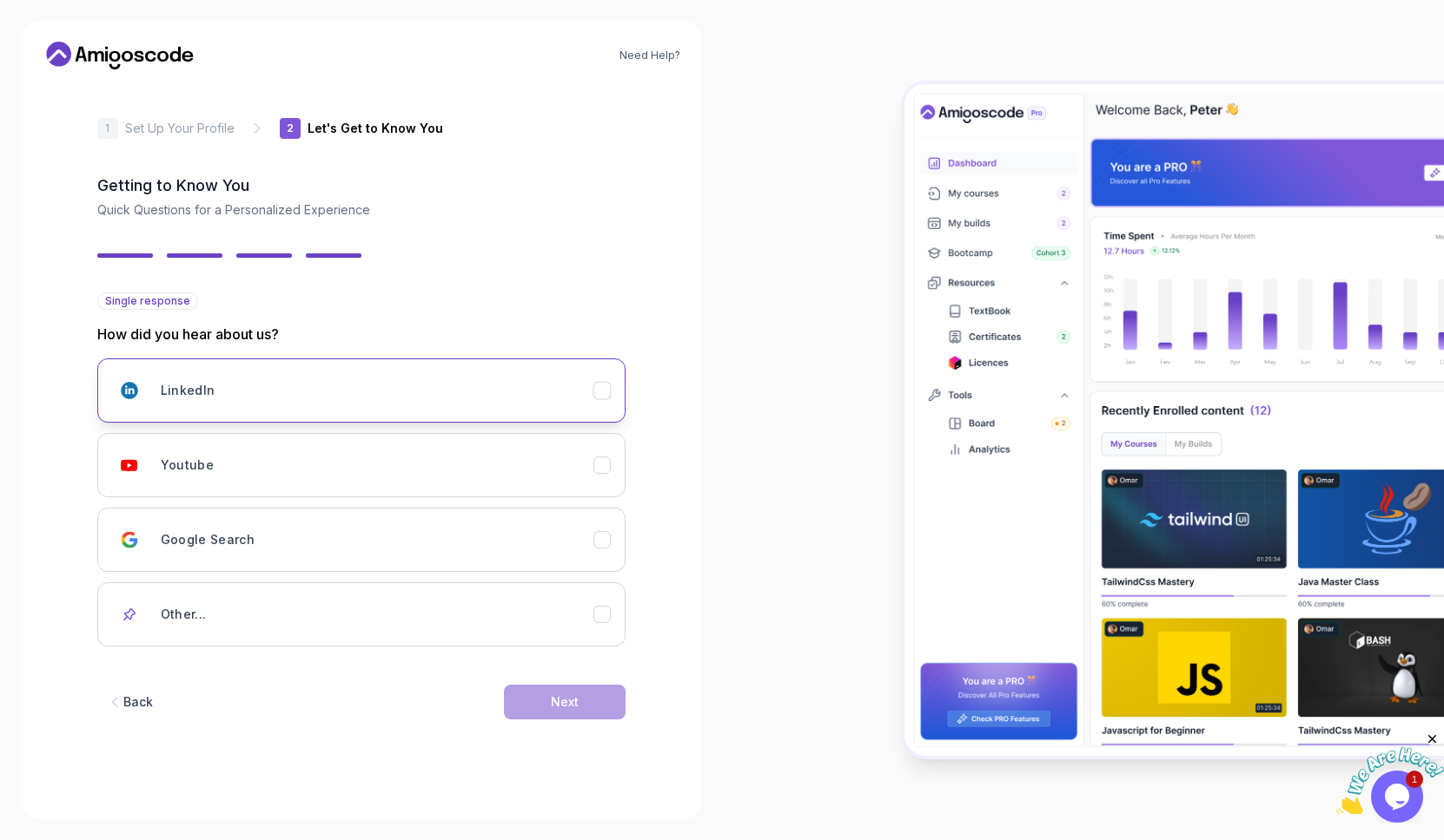
click at [373, 396] on div "LinkedIn" at bounding box center [377, 391] width 433 height 35
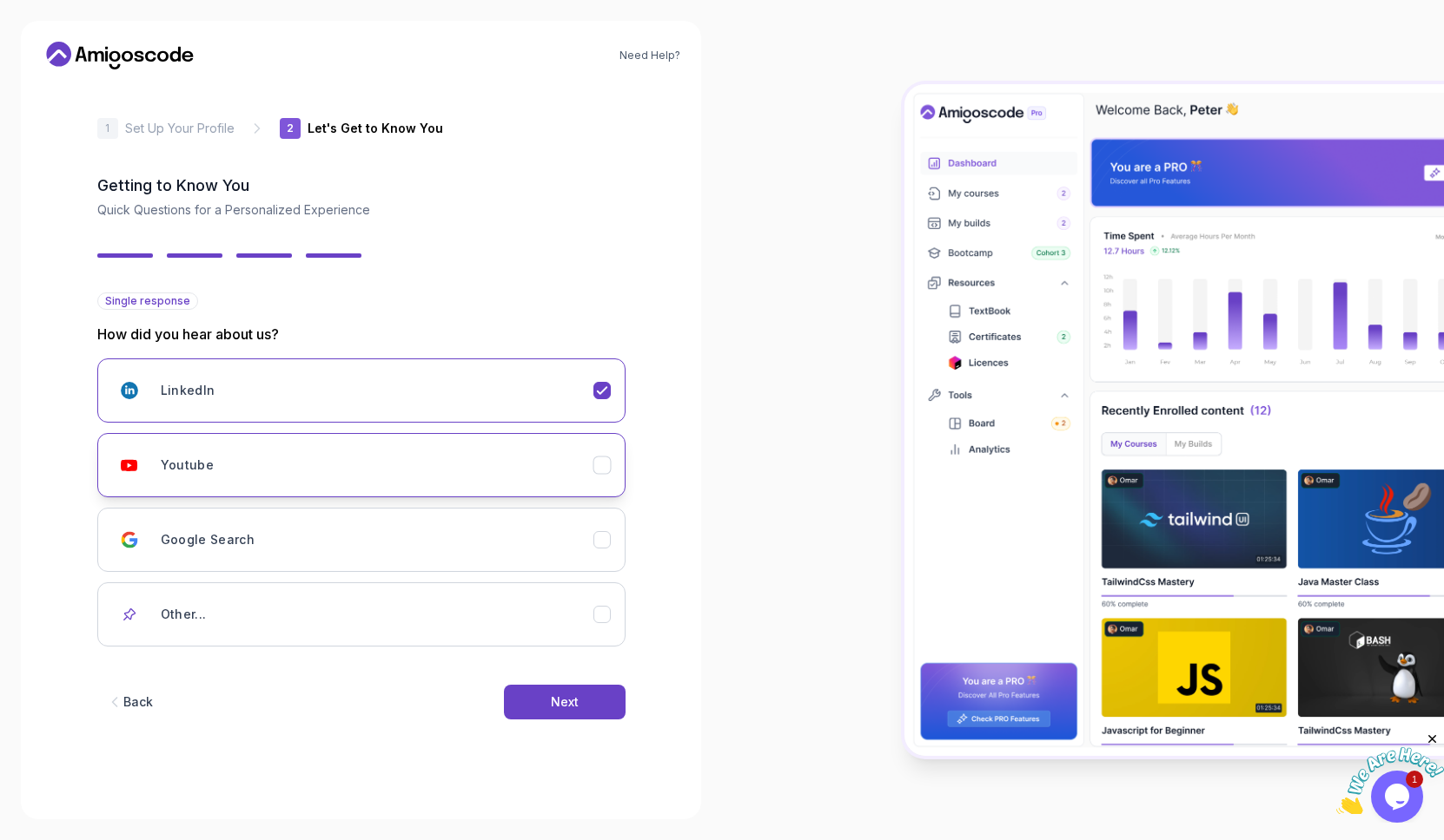
click at [361, 473] on div "Youtube" at bounding box center [377, 466] width 433 height 35
click at [545, 701] on button "Next" at bounding box center [565, 702] width 122 height 35
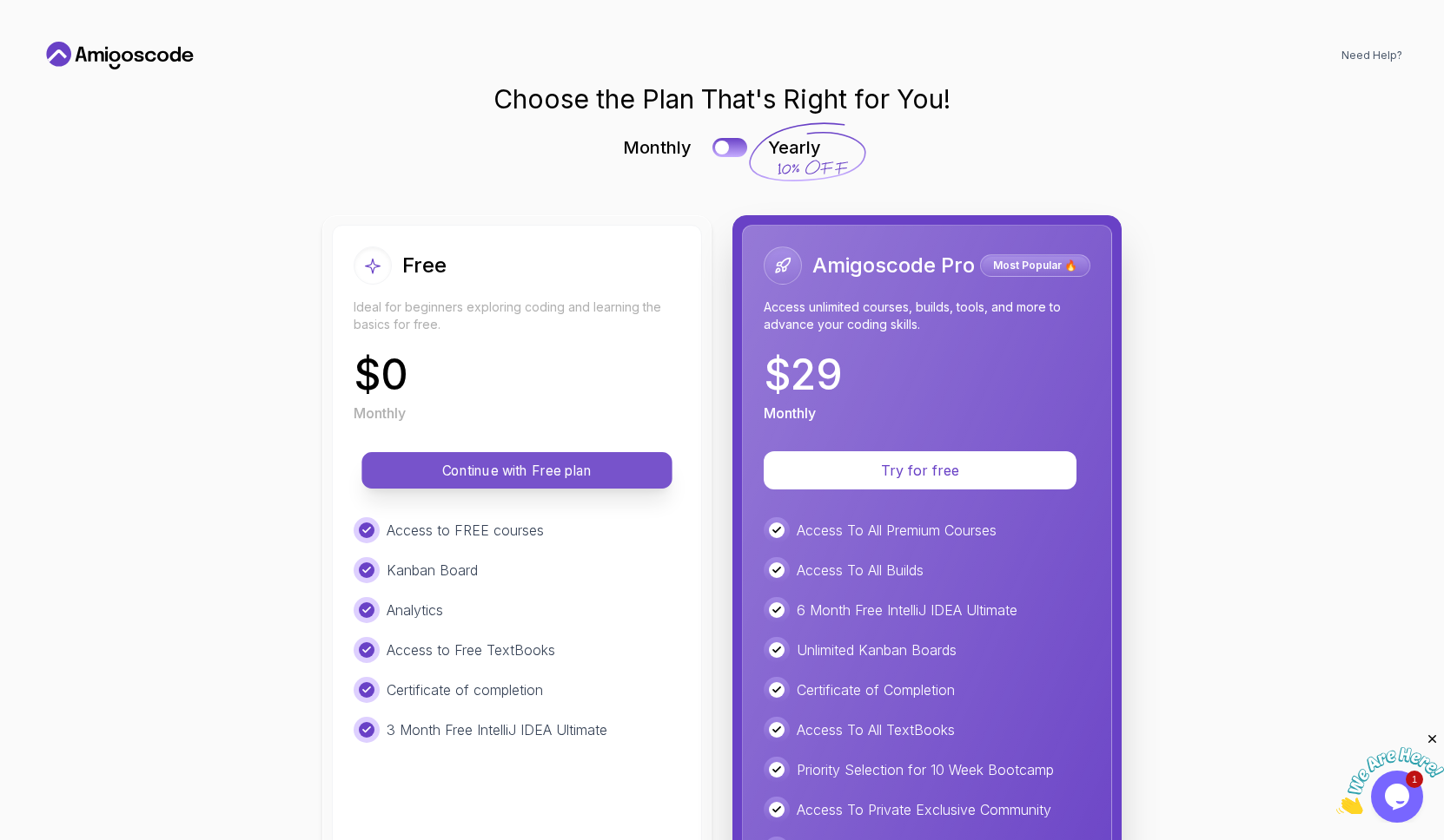
click at [577, 476] on p "Continue with Free plan" at bounding box center [516, 471] width 271 height 20
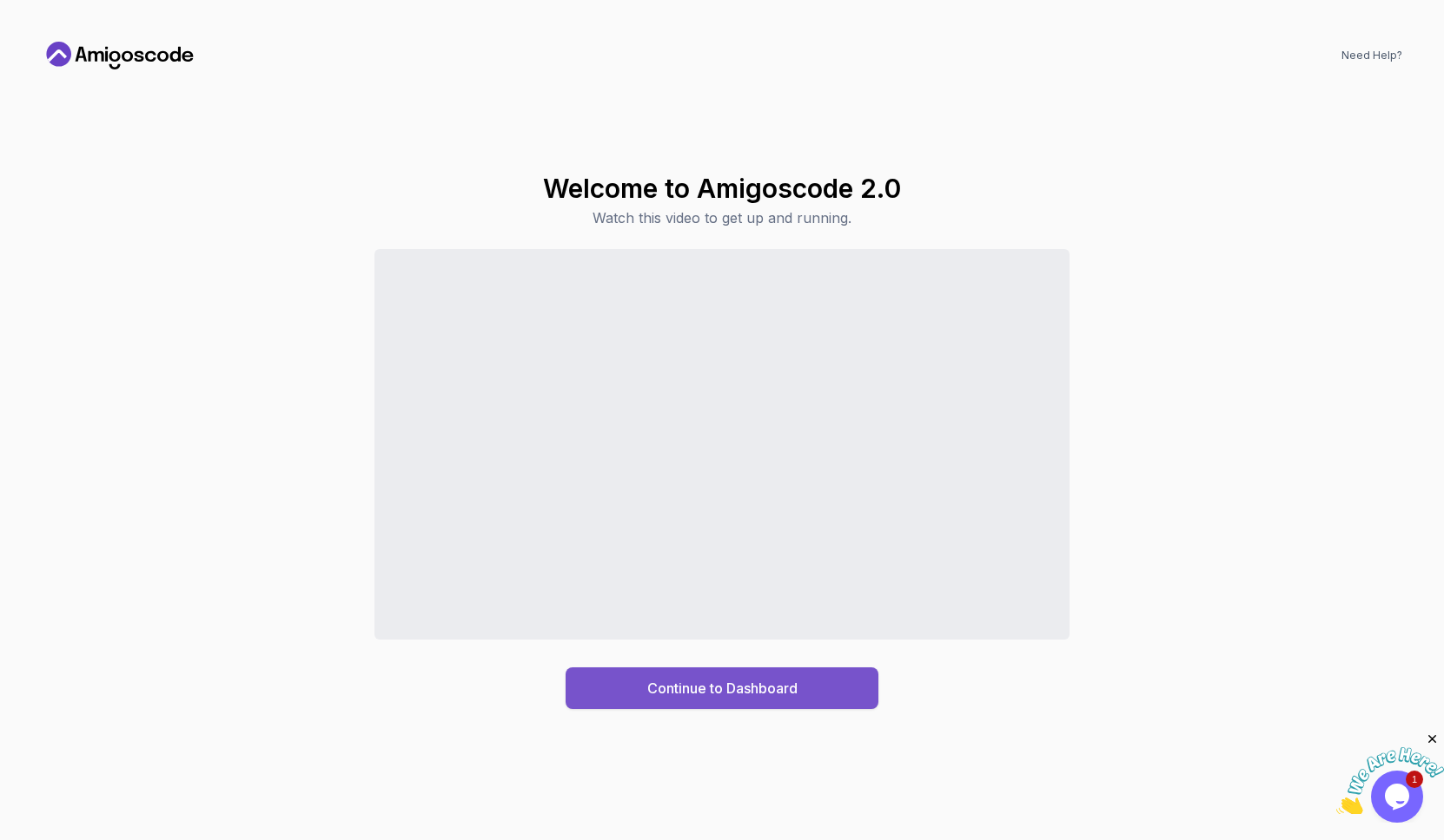
click at [770, 696] on div "Continue to Dashboard" at bounding box center [722, 688] width 151 height 21
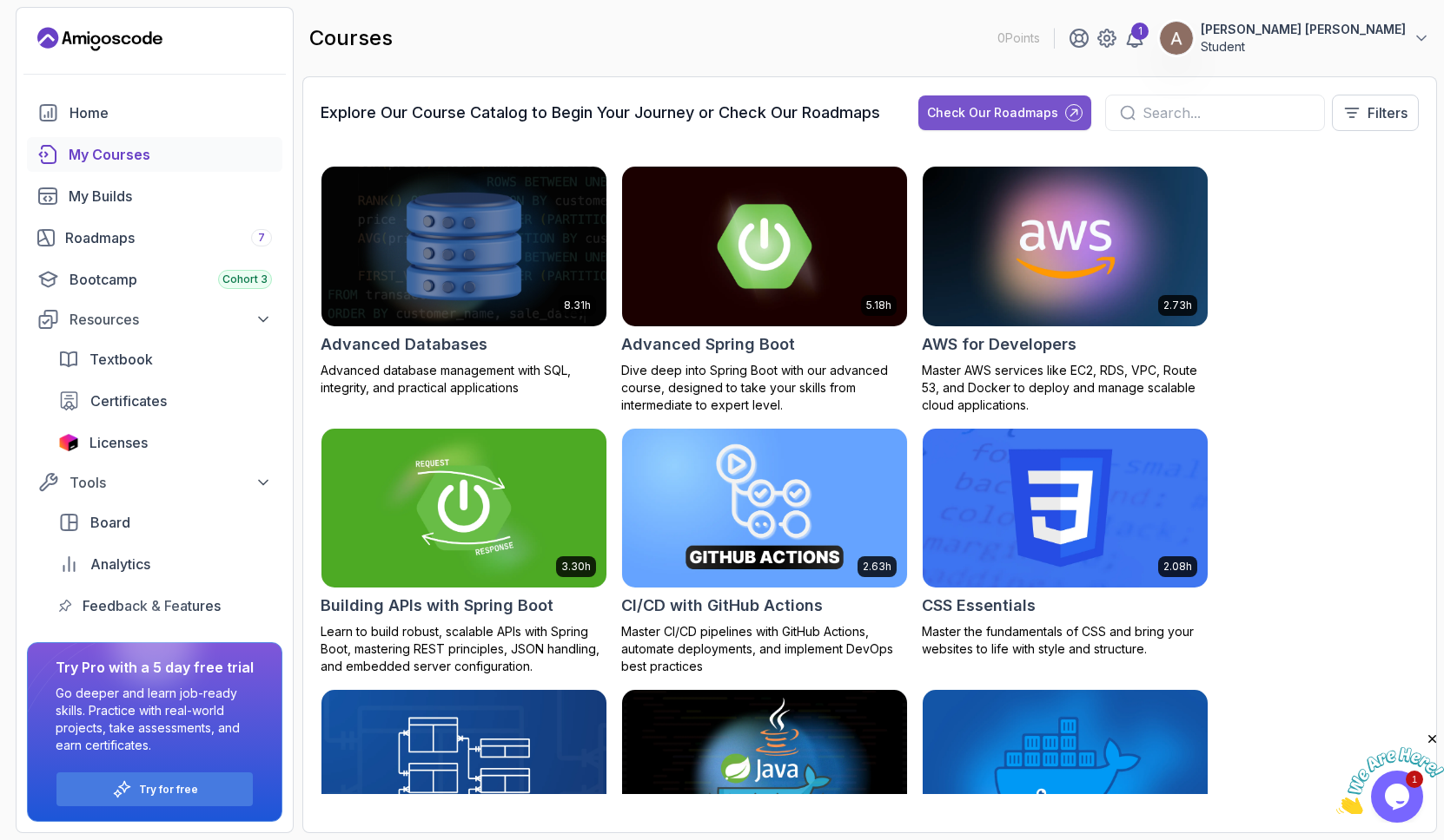
click at [1020, 116] on div "Check Our Roadmaps" at bounding box center [992, 113] width 131 height 18
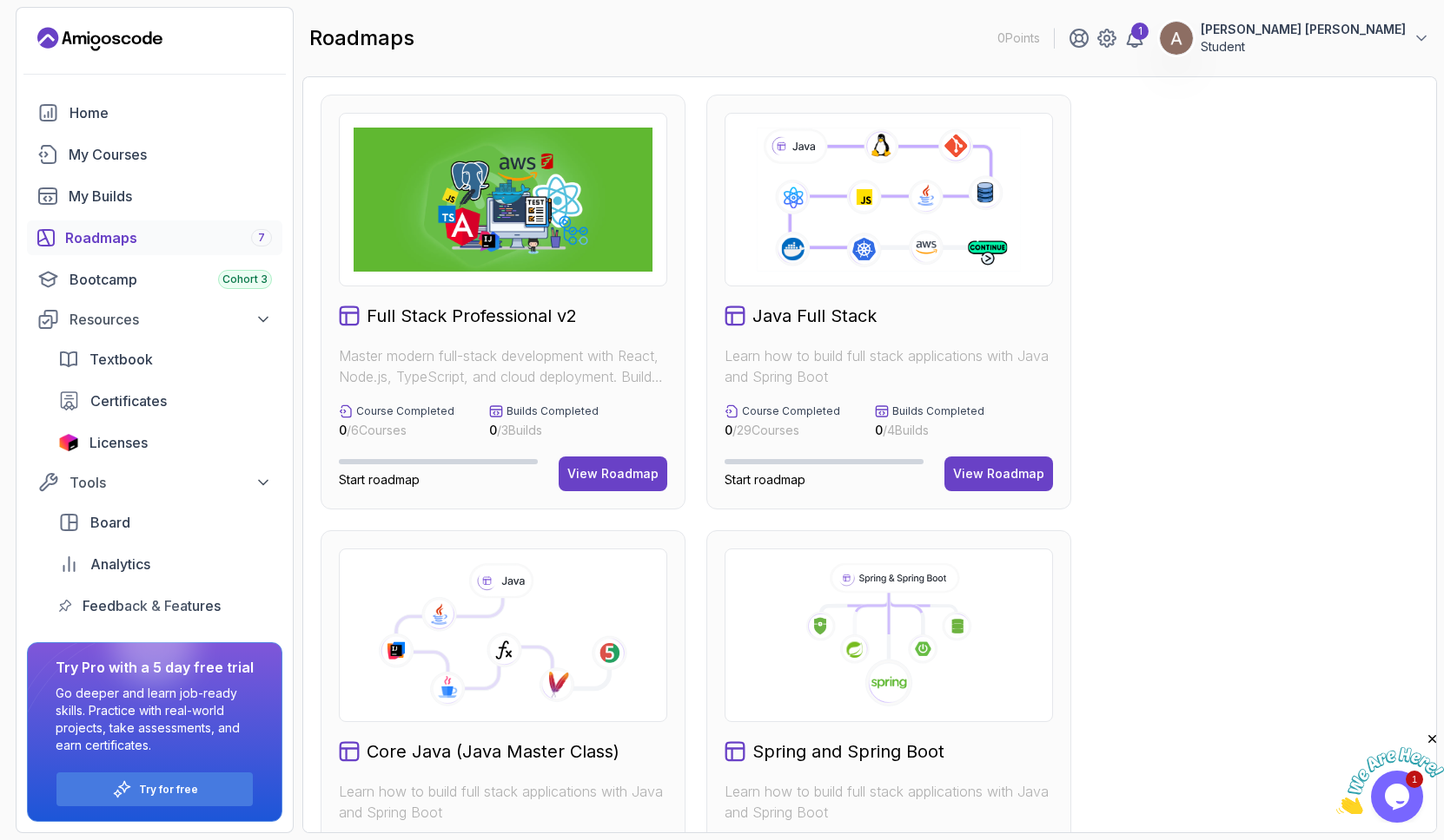
click at [901, 277] on div at bounding box center [888, 200] width 328 height 174
click at [991, 479] on div "View Roadmap" at bounding box center [998, 474] width 92 height 18
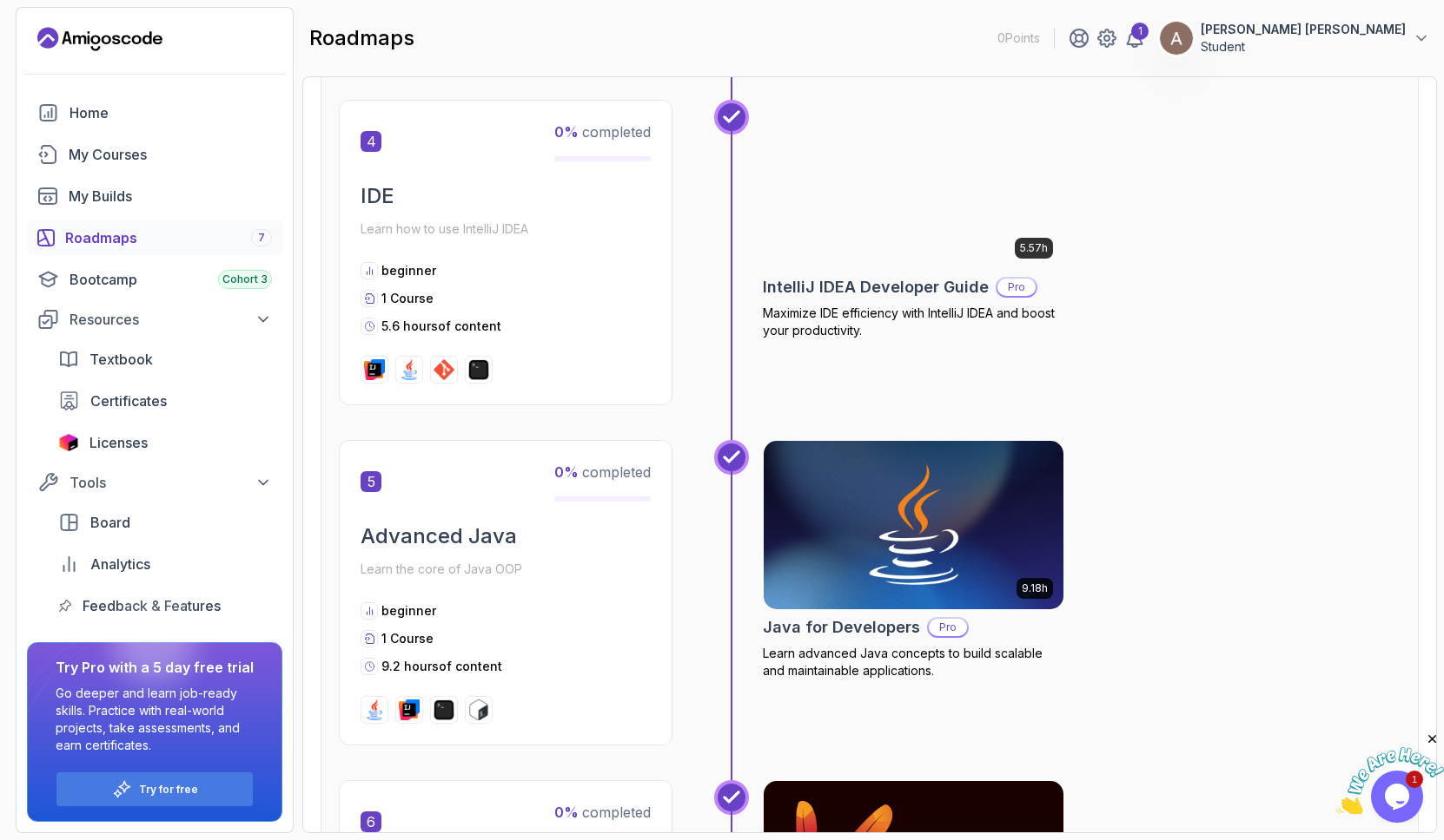
scroll to position [1591, 0]
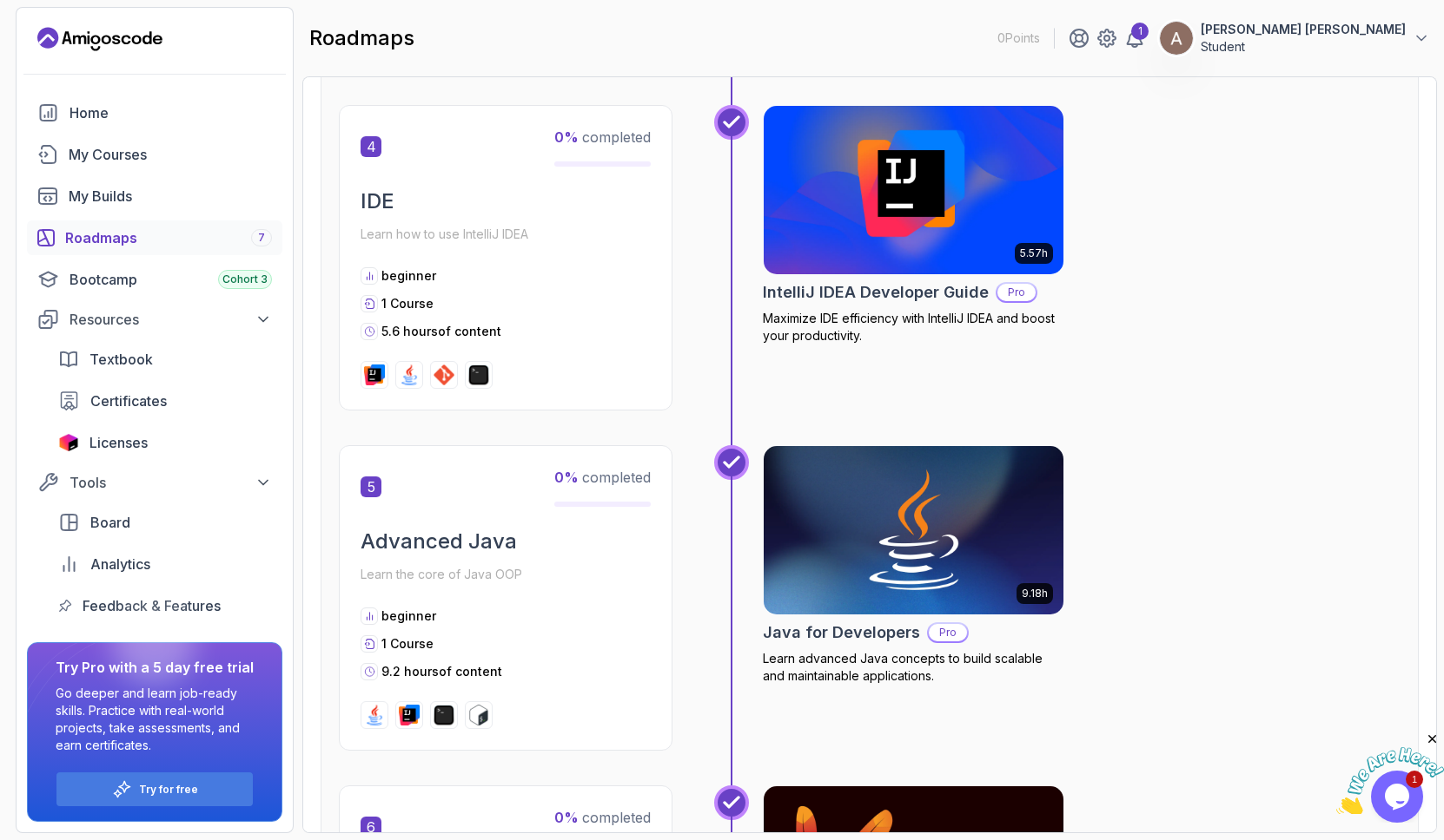
click at [863, 200] on img at bounding box center [912, 190] width 314 height 177
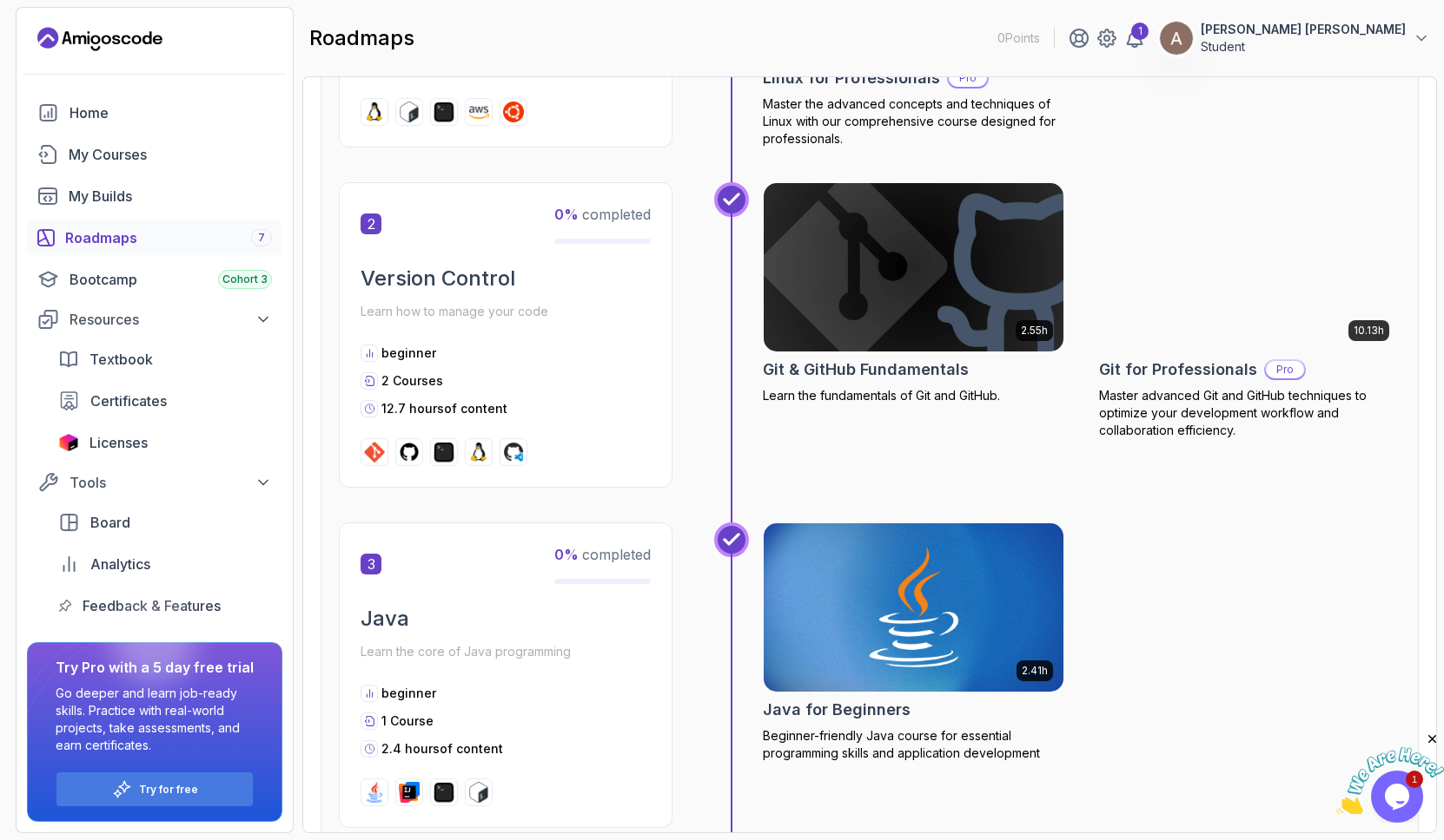
scroll to position [832, 0]
